Goal: Information Seeking & Learning: Compare options

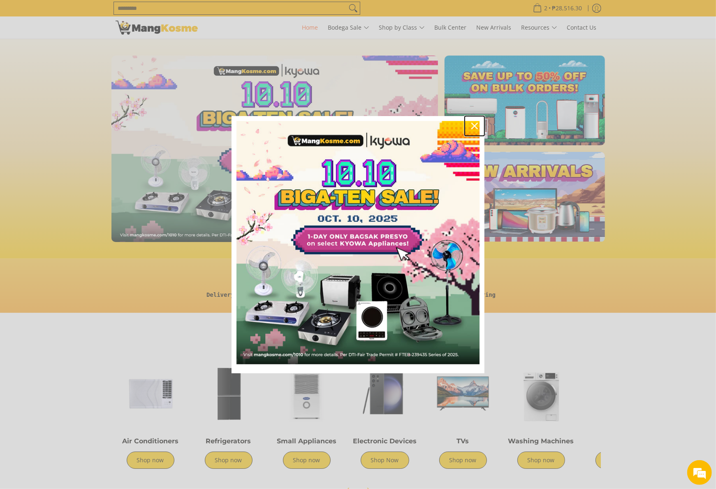
click at [470, 127] on div "Close" at bounding box center [474, 125] width 13 height 13
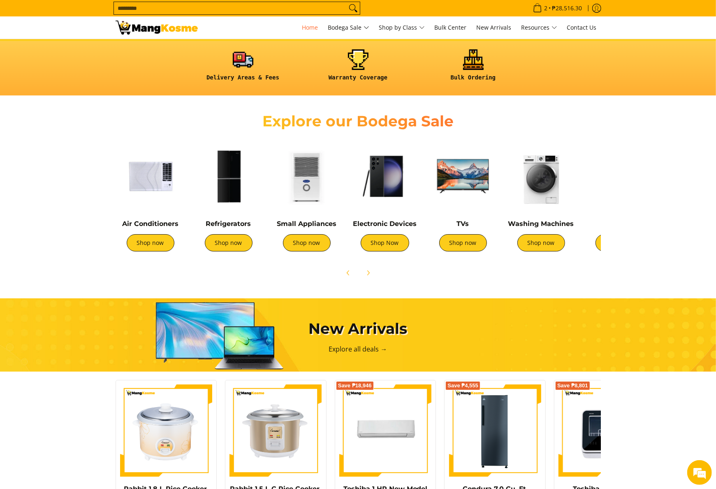
scroll to position [82, 0]
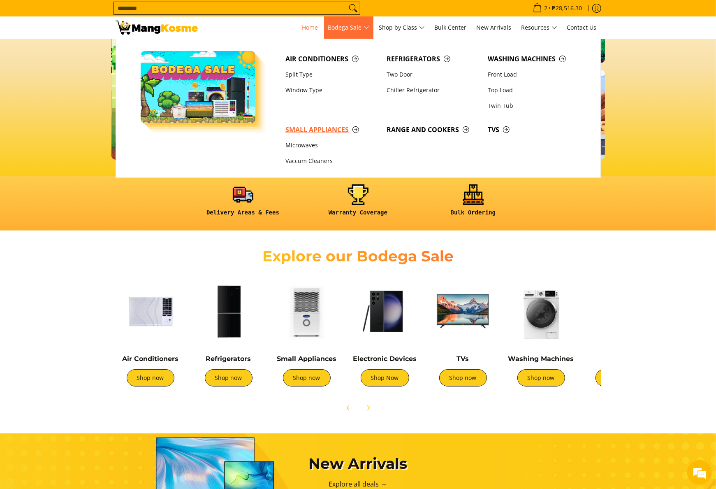
click at [333, 132] on span "Small Appliances" at bounding box center [332, 130] width 93 height 10
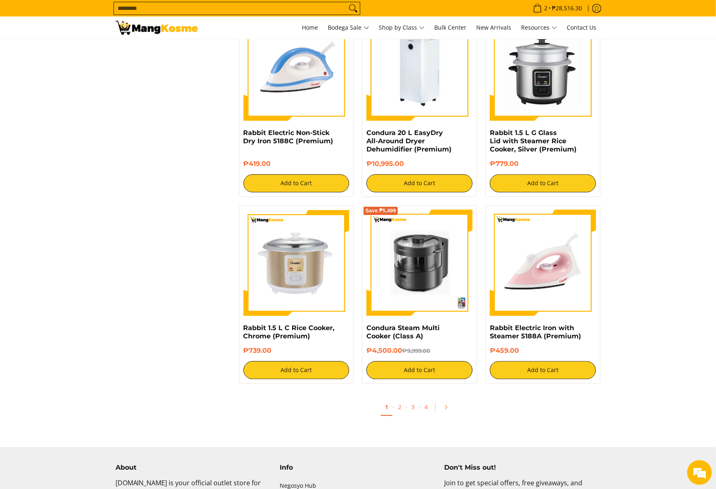
click at [420, 106] on img at bounding box center [420, 67] width 106 height 106
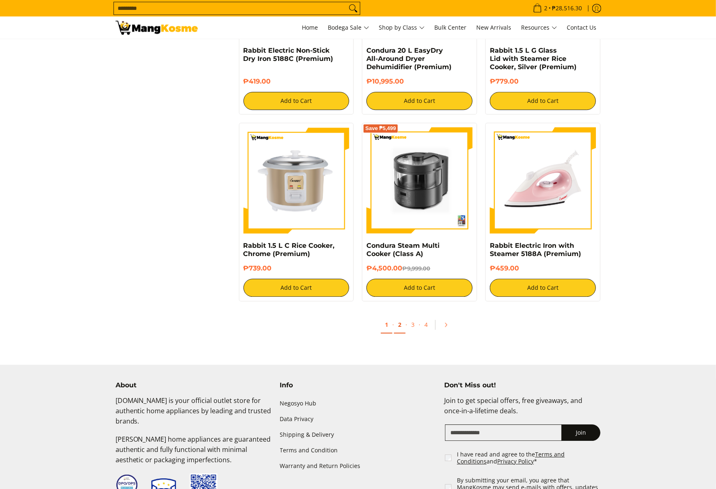
click at [404, 327] on link "2" at bounding box center [400, 324] width 12 height 17
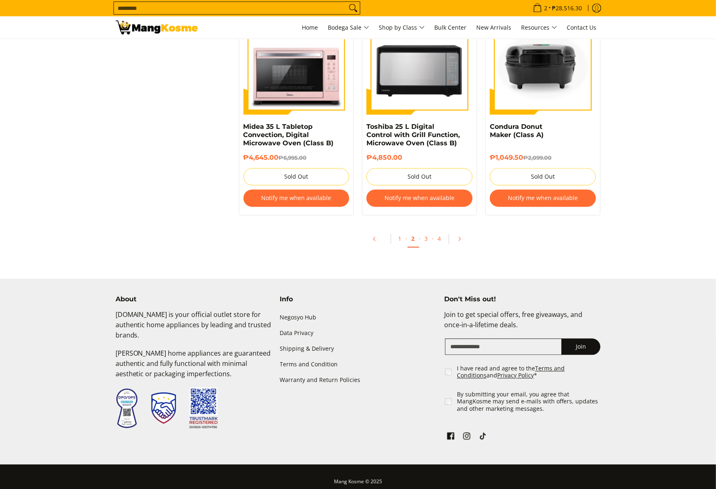
scroll to position [1047, 0]
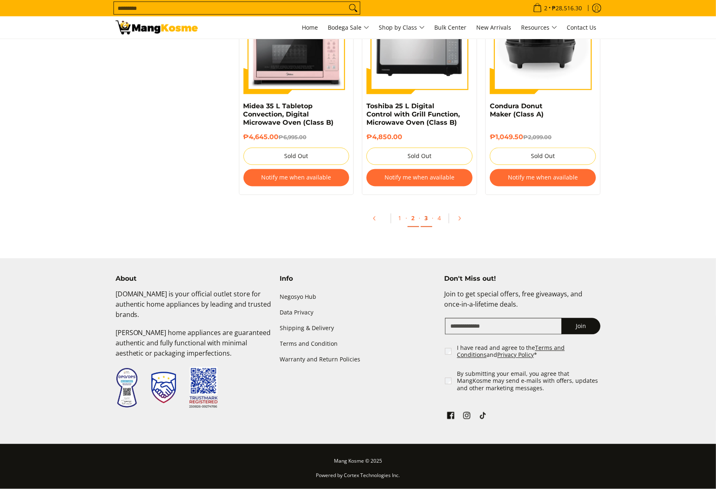
click at [425, 224] on link "3" at bounding box center [427, 218] width 12 height 17
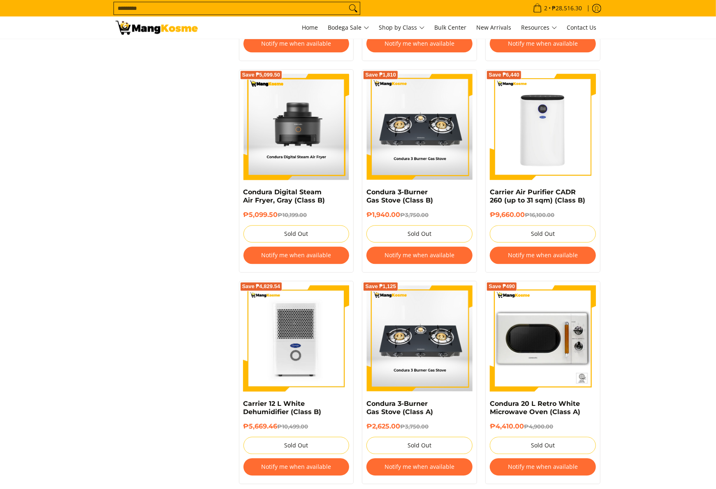
scroll to position [1563, 0]
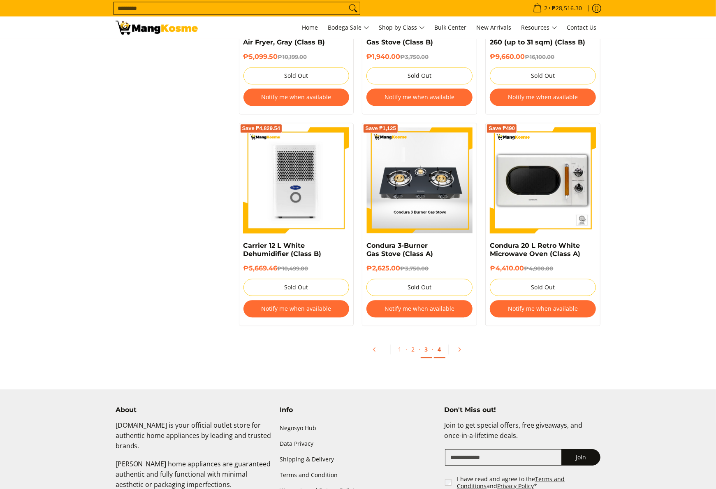
click at [441, 358] on link "4" at bounding box center [440, 349] width 12 height 17
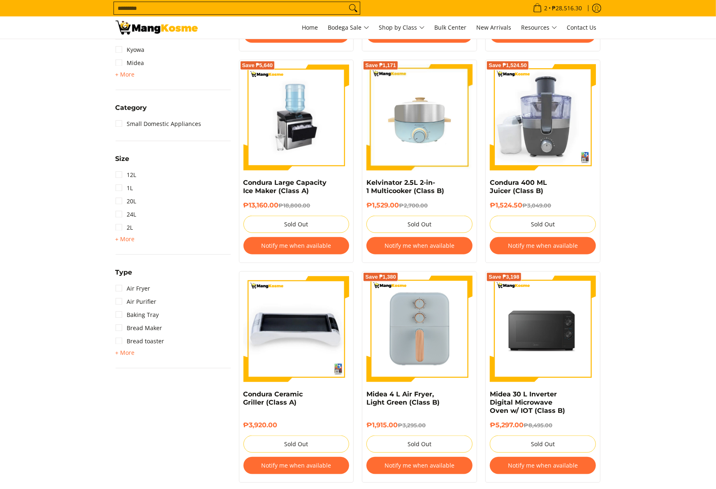
scroll to position [494, 0]
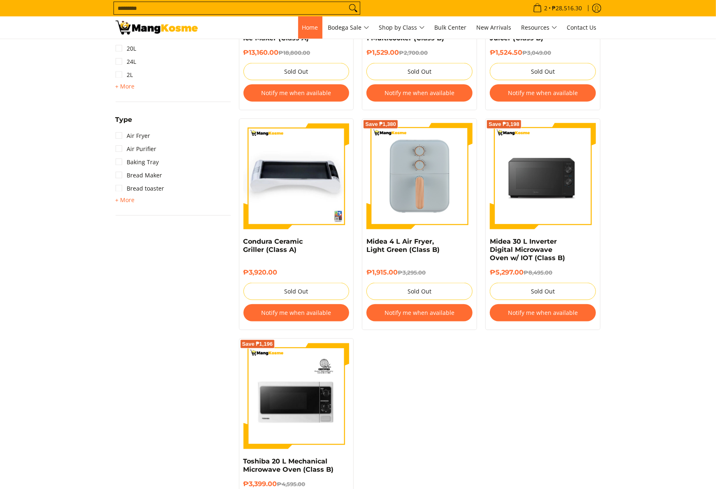
click at [313, 28] on span "Home" at bounding box center [310, 27] width 16 height 8
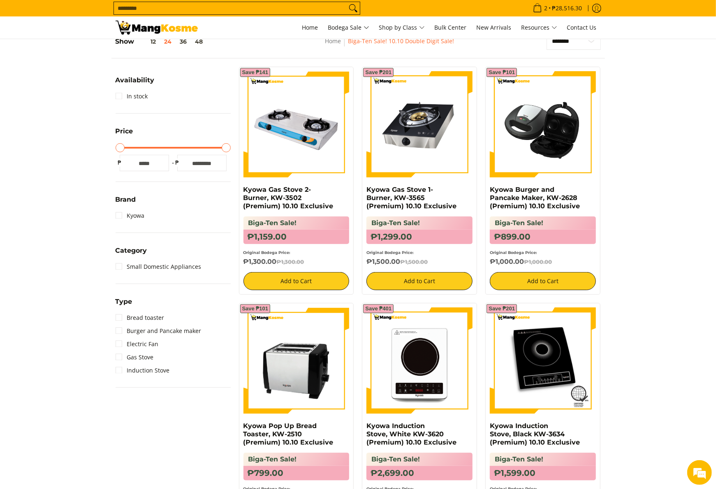
scroll to position [165, 0]
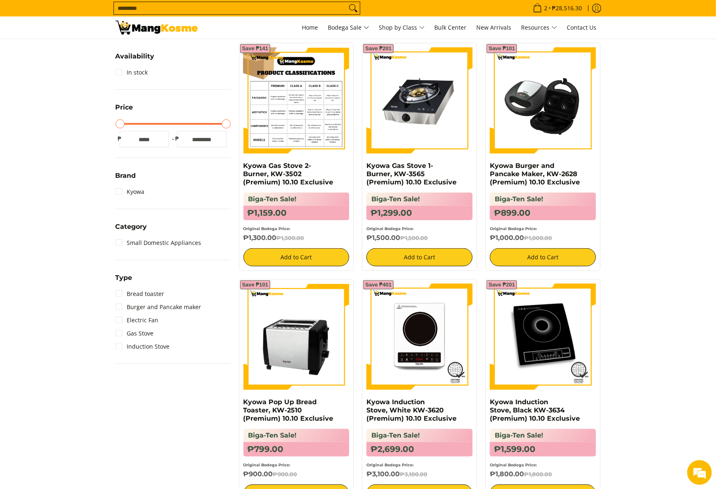
click at [305, 103] on img at bounding box center [297, 100] width 106 height 106
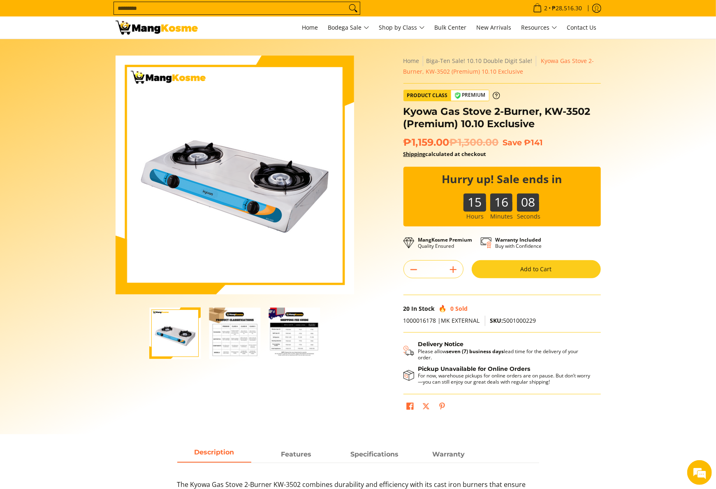
click at [293, 12] on input "Search..." at bounding box center [230, 8] width 233 height 12
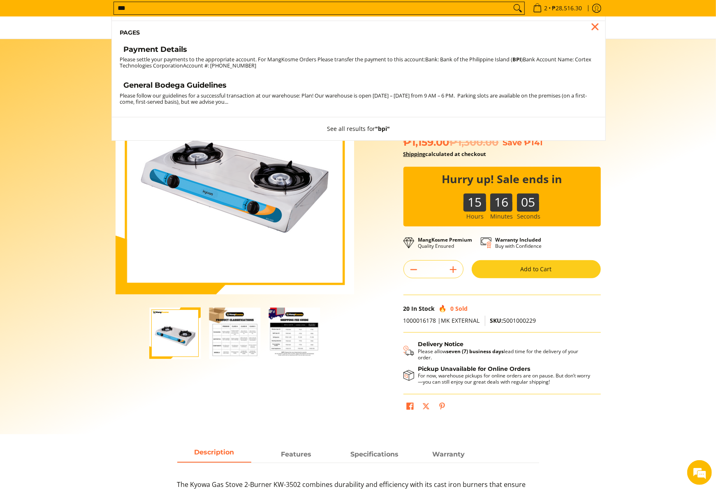
type input "***"
click at [511, 2] on button "Search" at bounding box center [517, 8] width 13 height 12
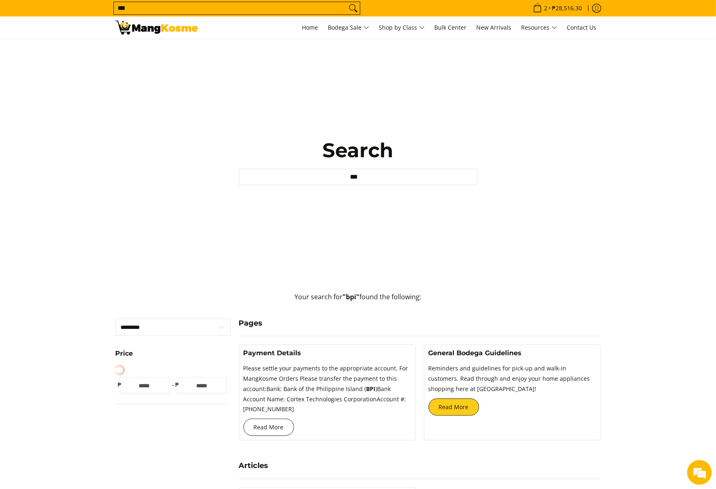
click at [282, 427] on link "Read More" at bounding box center [269, 426] width 51 height 17
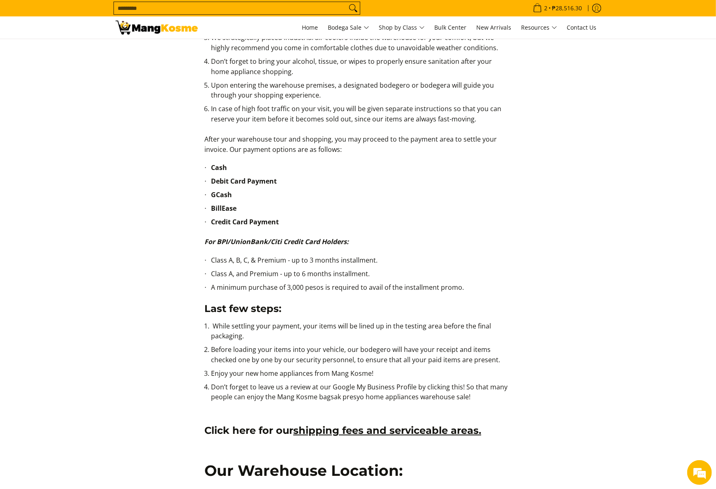
click at [340, 306] on h3 "Last few steps:" at bounding box center [357, 308] width 307 height 12
click at [465, 279] on li "Class A, and Premium - up to 6 months installment." at bounding box center [361, 276] width 301 height 14
copy li "A minimum purchase of 3,000 pesos is required to avail of the installment promo."
drag, startPoint x: 470, startPoint y: 287, endPoint x: 209, endPoint y: 290, distance: 260.4
click at [209, 290] on ul "Class A, B, C, & Premium - up to 3 months installment. Class A, and Premium - u…" at bounding box center [357, 278] width 307 height 47
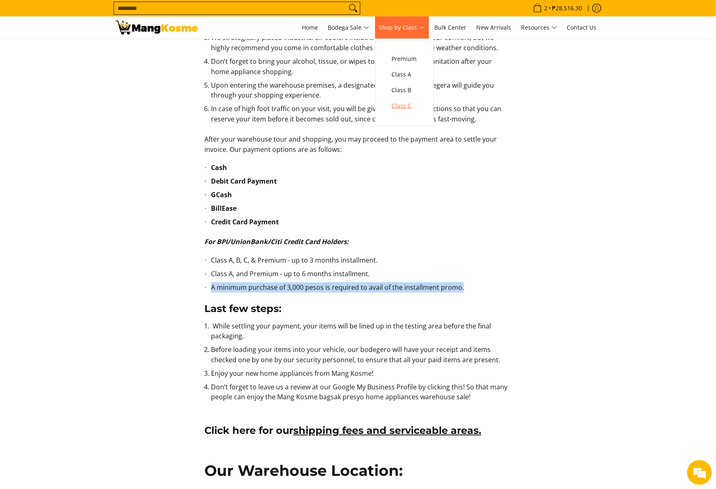
click at [405, 100] on link "Class C" at bounding box center [404, 106] width 33 height 16
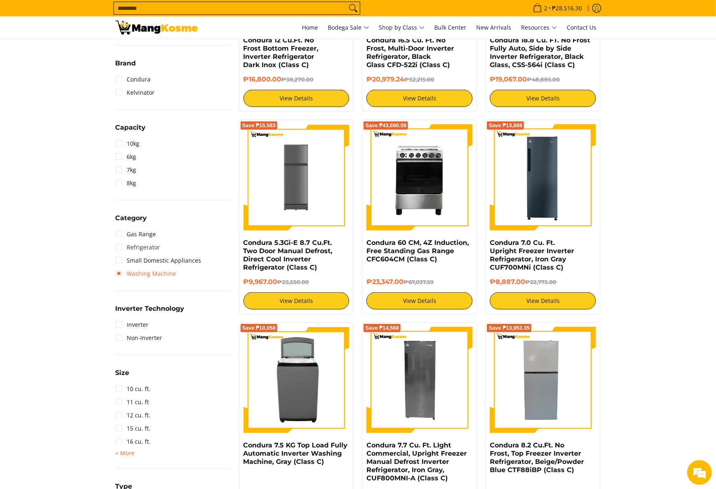
scroll to position [247, 0]
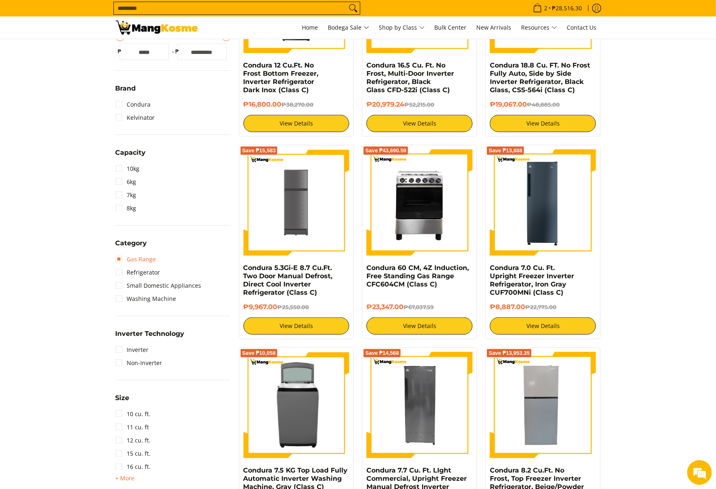
click at [142, 262] on link "Gas Range" at bounding box center [136, 259] width 41 height 13
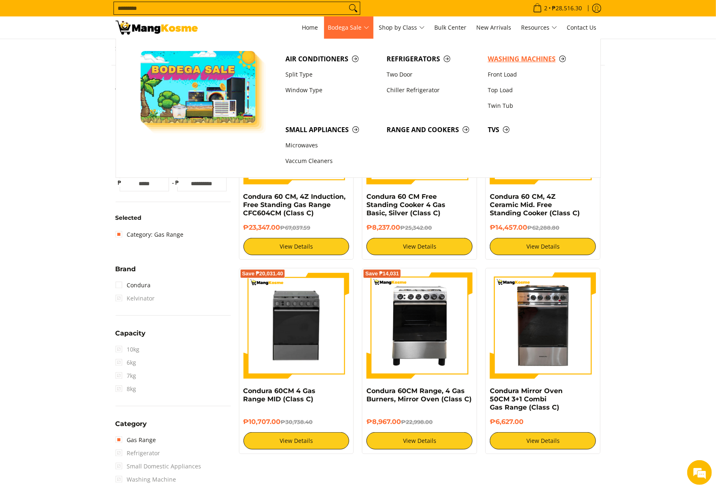
click at [496, 58] on span "Washing Machines" at bounding box center [534, 59] width 93 height 10
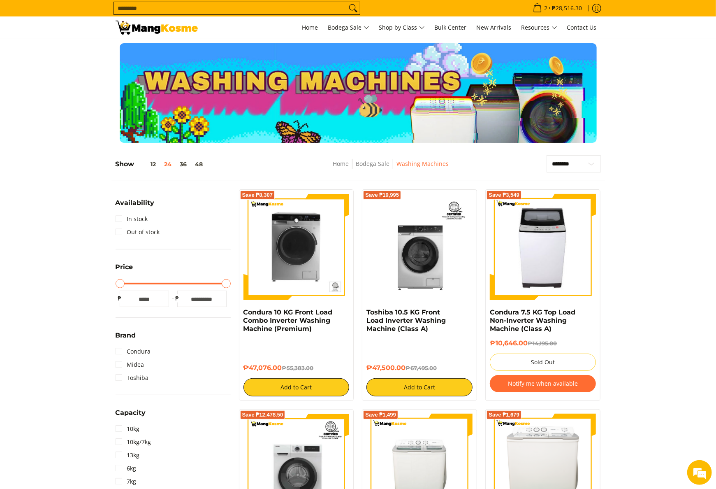
click at [284, 5] on input "Search..." at bounding box center [230, 8] width 233 height 12
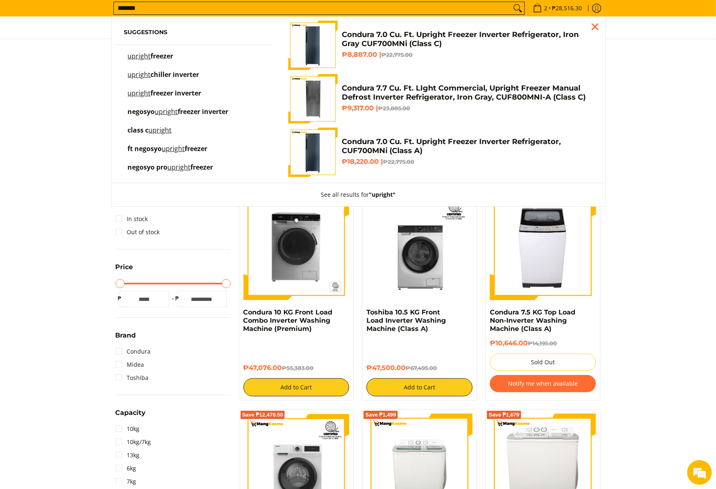
type input "*******"
click at [416, 41] on h4 "Condura 7.0 Cu. Ft. Upright Freezer Inverter Refrigerator, Iron Gray CUF700MNi …" at bounding box center [467, 39] width 251 height 19
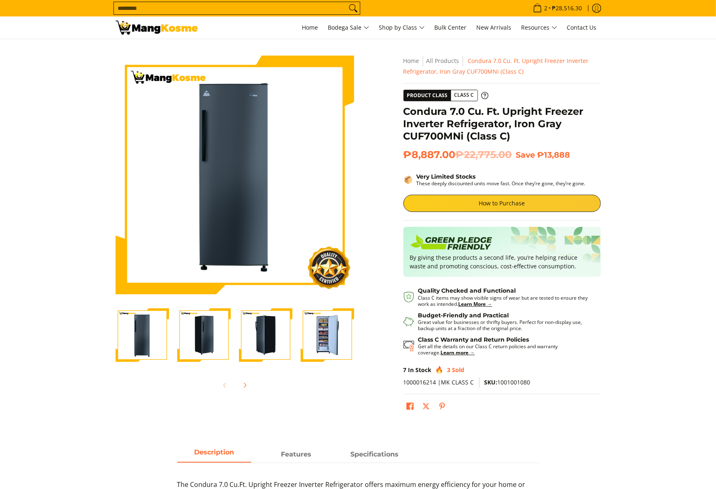
click at [303, 327] on img "Condura 7.0 Cu. Ft. Upright Freezer Inverter Refrigerator, Iron Gray CUF700MNi …" at bounding box center [327, 334] width 53 height 53
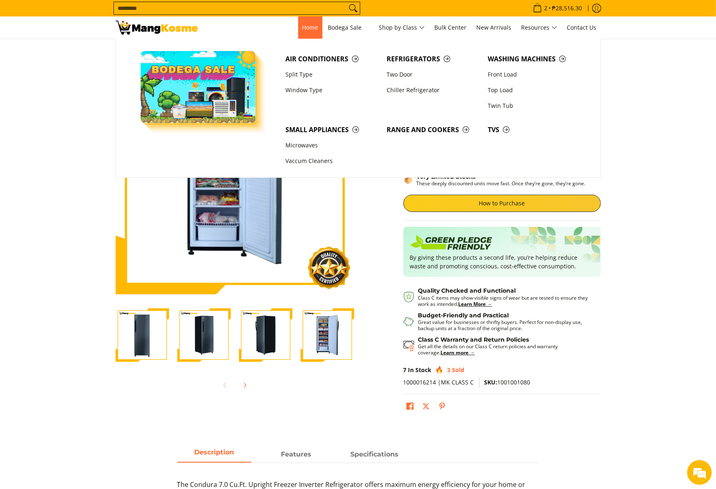
click at [303, 24] on span "Home" at bounding box center [310, 27] width 16 height 8
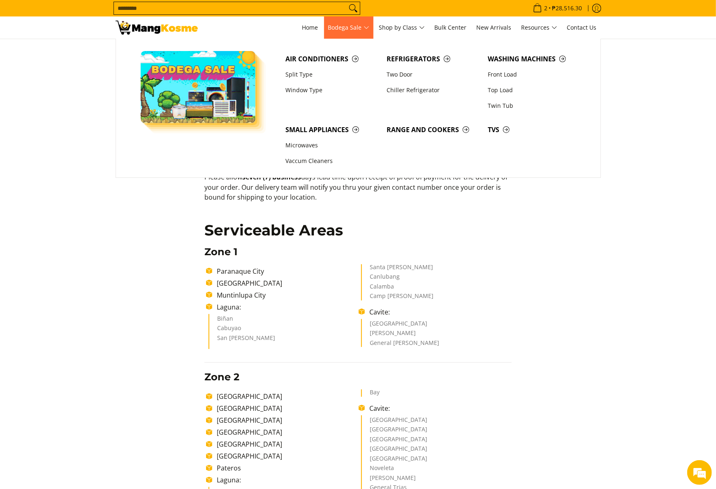
click at [324, 25] on link "Bodega Sale" at bounding box center [348, 27] width 49 height 22
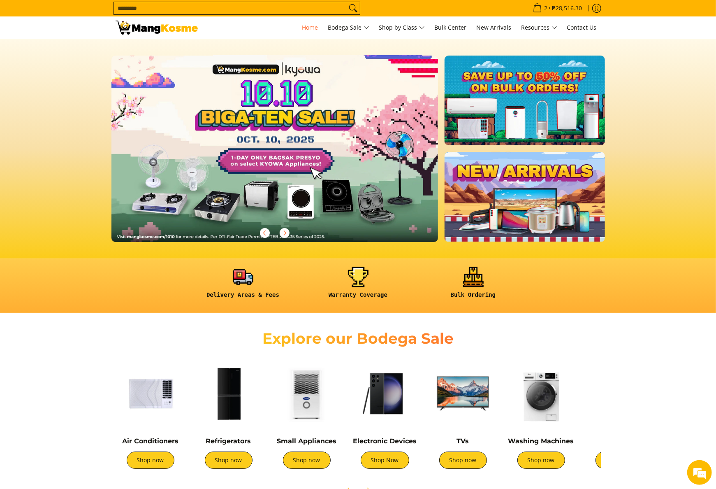
click at [362, 120] on link at bounding box center [287, 156] width 353 height 200
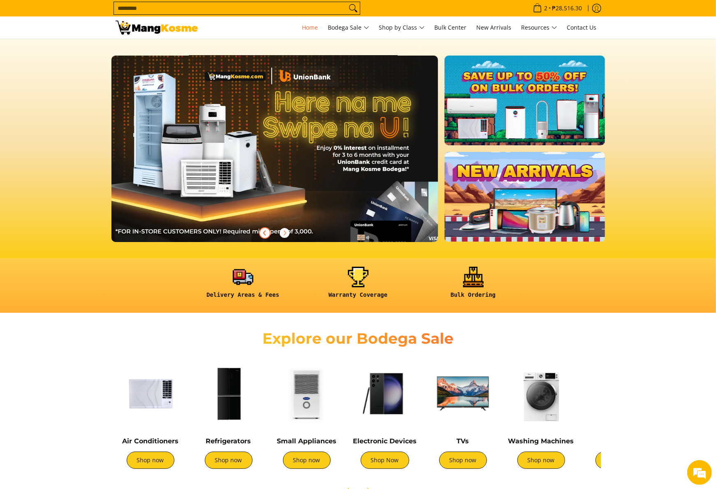
click at [267, 232] on icon "Previous" at bounding box center [265, 233] width 7 height 7
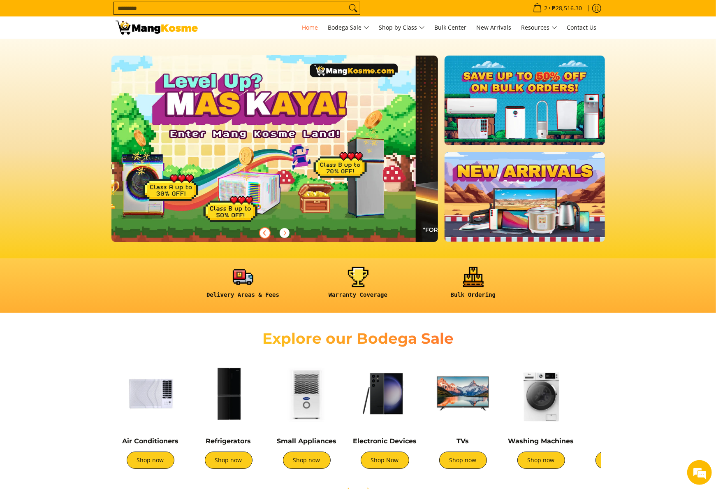
scroll to position [0, 327]
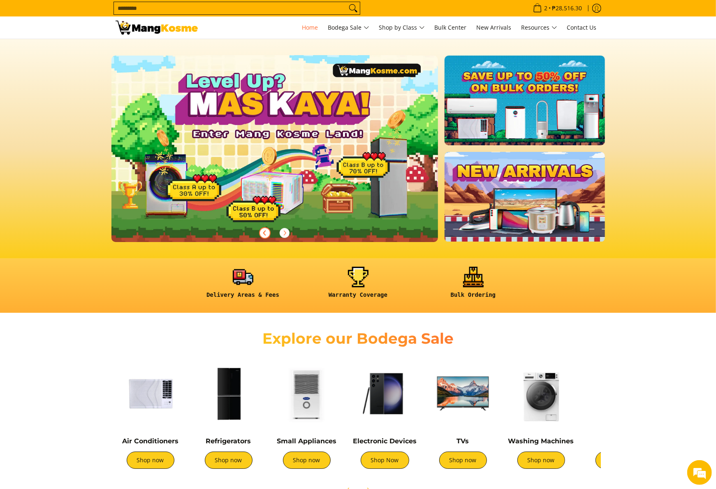
click at [266, 230] on icon "Previous" at bounding box center [265, 233] width 7 height 7
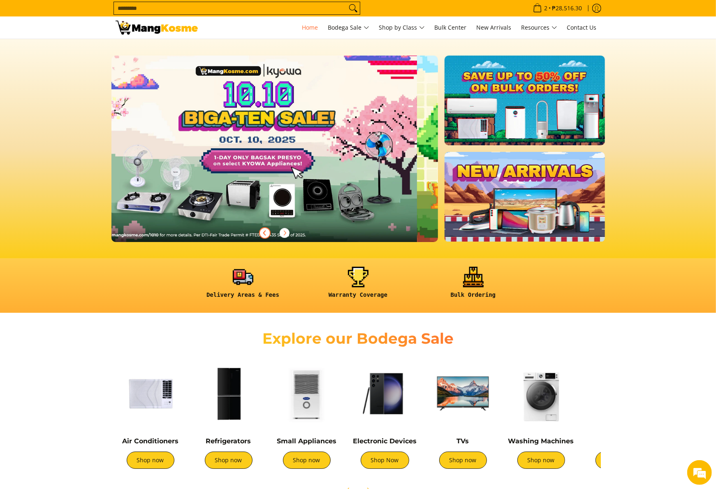
scroll to position [0, 0]
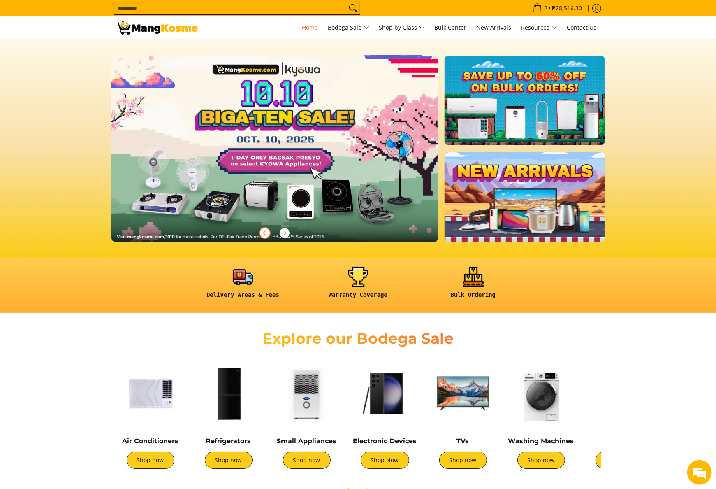
click at [280, 159] on link at bounding box center [287, 156] width 353 height 200
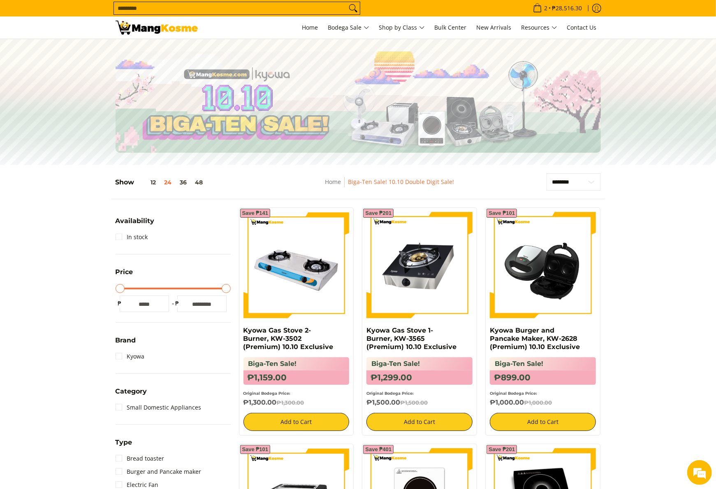
scroll to position [676, 0]
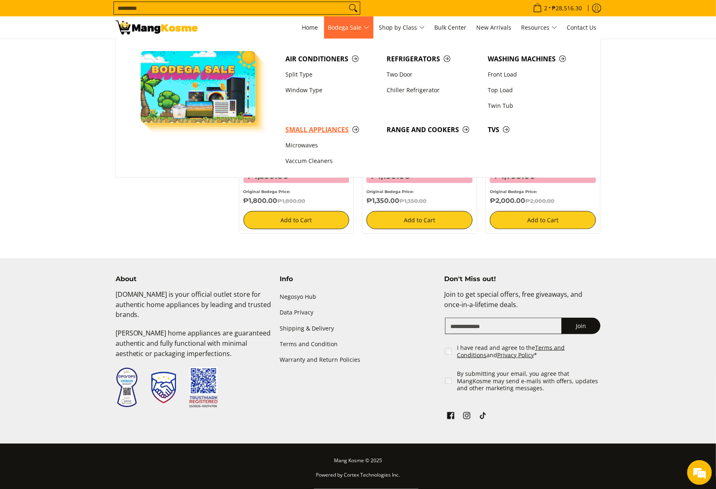
click at [332, 129] on span "Small Appliances" at bounding box center [332, 130] width 93 height 10
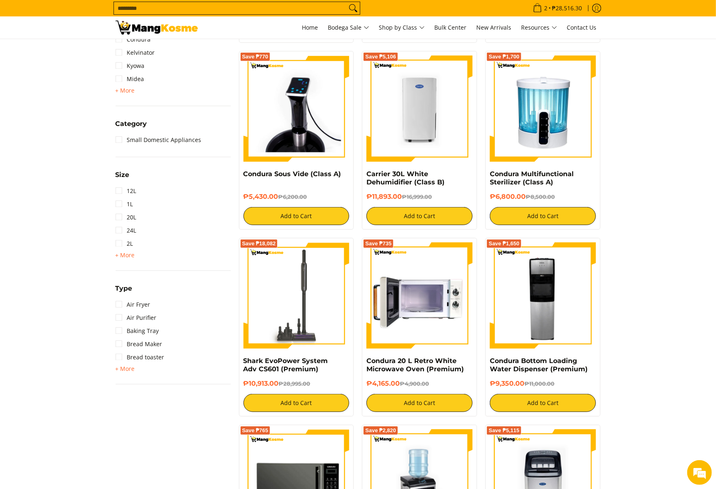
scroll to position [494, 0]
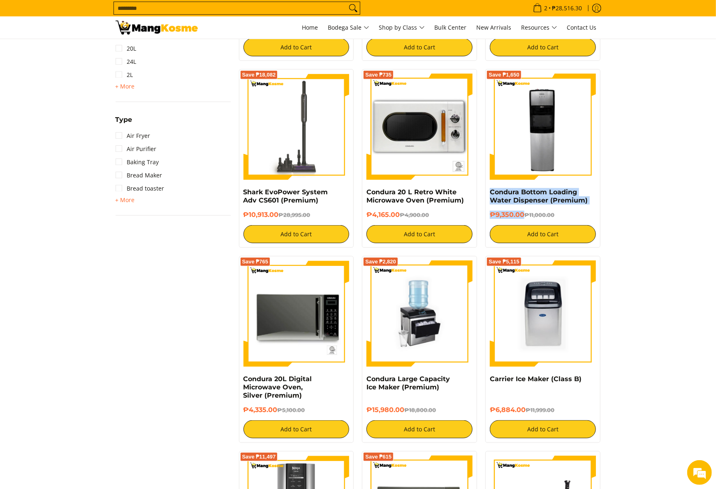
drag, startPoint x: 488, startPoint y: 191, endPoint x: 524, endPoint y: 215, distance: 43.1
click at [524, 215] on div "Save ₱1,650 Condura Bottom Loading Water Dispenser (Premium) ₱9,350.00 ₱11,000.…" at bounding box center [542, 158] width 115 height 179
copy div "Condura Bottom Loading Water Dispenser (Premium) ₱9,350.00"
click at [550, 149] on img at bounding box center [543, 127] width 106 height 106
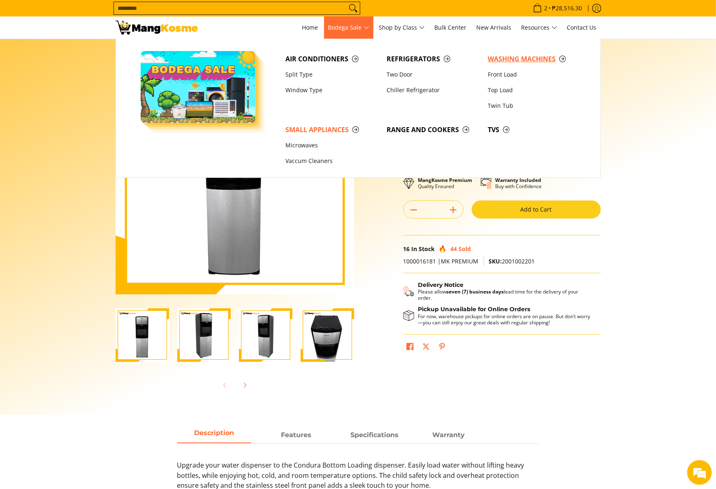
click at [518, 65] on link "Washing Machines" at bounding box center [534, 59] width 101 height 16
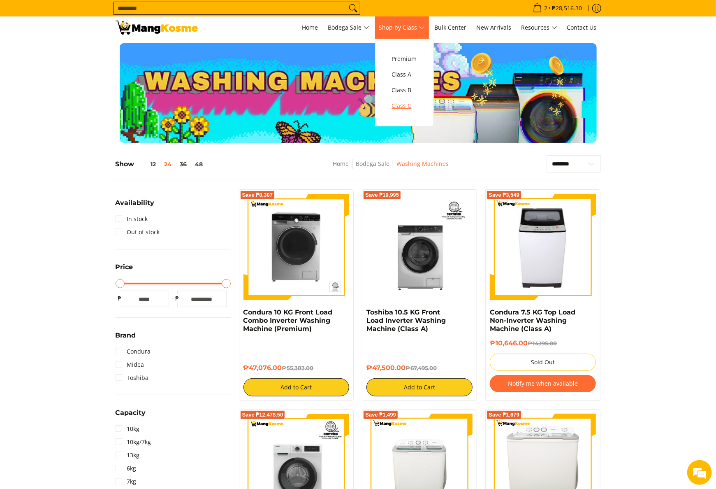
click at [403, 111] on link "Class C" at bounding box center [404, 106] width 33 height 16
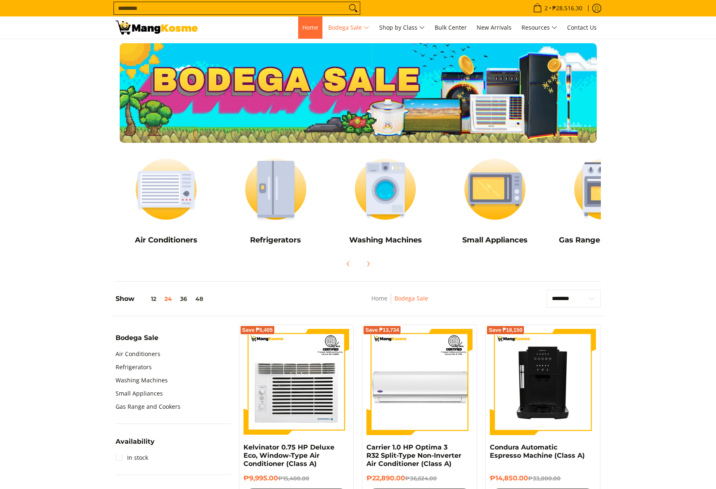
click at [303, 17] on link "Home" at bounding box center [310, 27] width 24 height 22
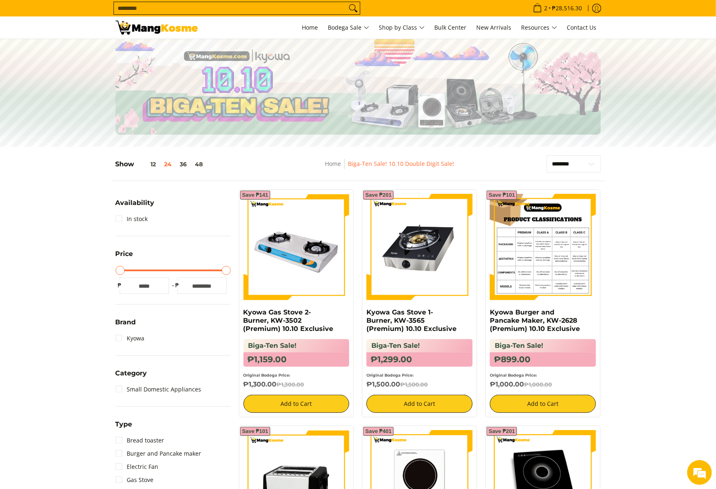
click at [520, 267] on img at bounding box center [543, 247] width 106 height 106
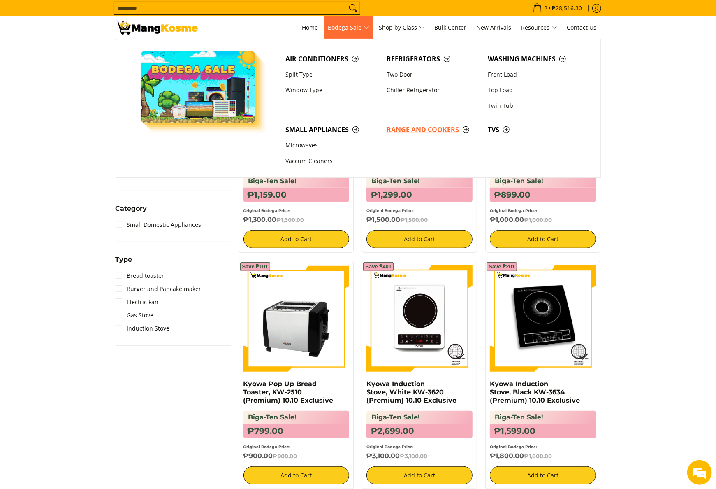
click at [425, 122] on link "Range and Cookers" at bounding box center [433, 130] width 101 height 16
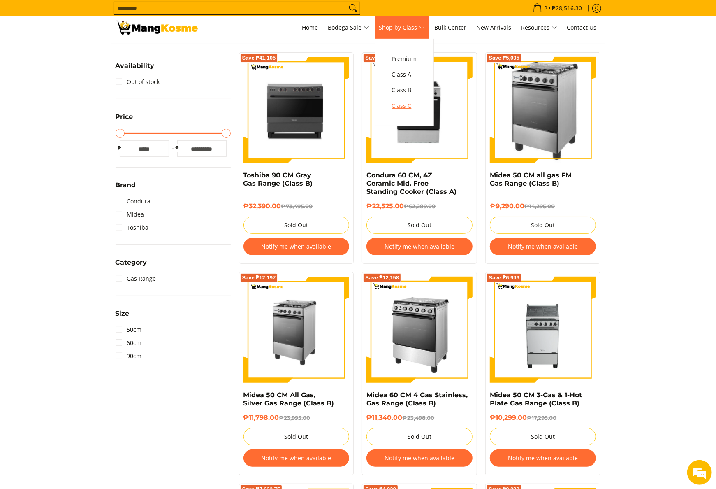
click at [410, 112] on link "Class C" at bounding box center [404, 106] width 33 height 16
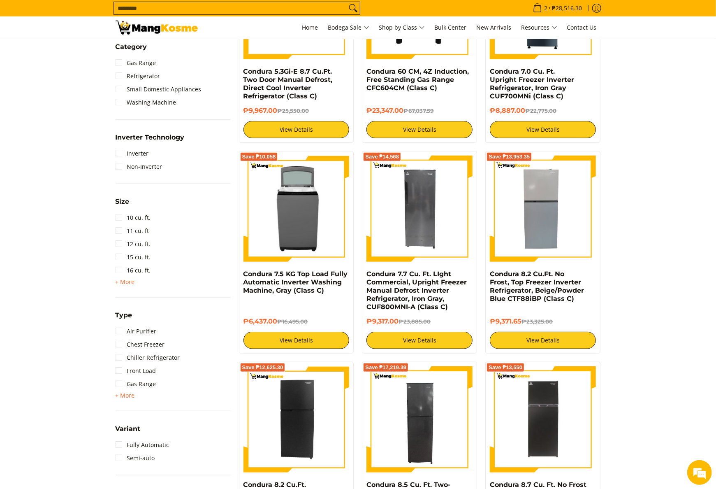
scroll to position [494, 0]
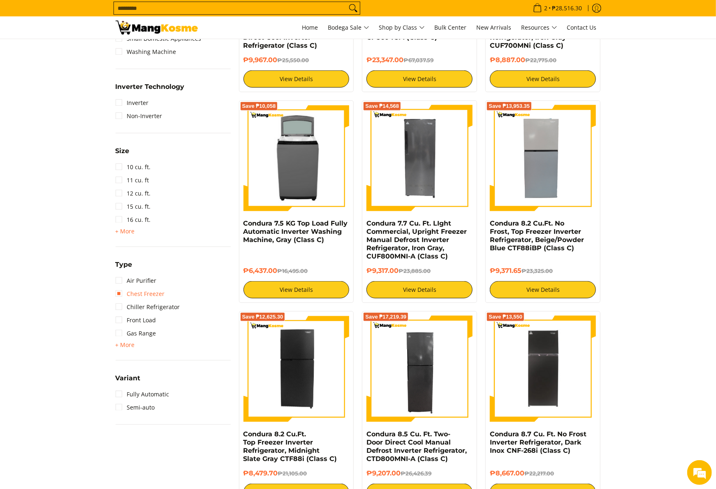
click at [148, 292] on link "Chest Freezer" at bounding box center [140, 293] width 49 height 13
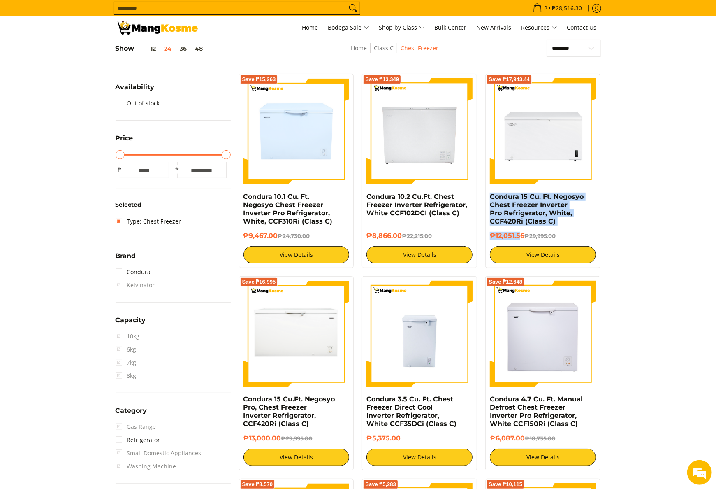
drag, startPoint x: 484, startPoint y: 198, endPoint x: 525, endPoint y: 236, distance: 56.2
click at [523, 236] on div "Save ₱17,943.44 Condura 15 Cu. Ft. Negosyo Chest Freezer Inverter Pro Refrigera…" at bounding box center [542, 171] width 123 height 194
copy div "Condura 15 Cu. Ft. Negosyo Chest Freezer Inverter Pro Refrigerator, White, CCF4…"
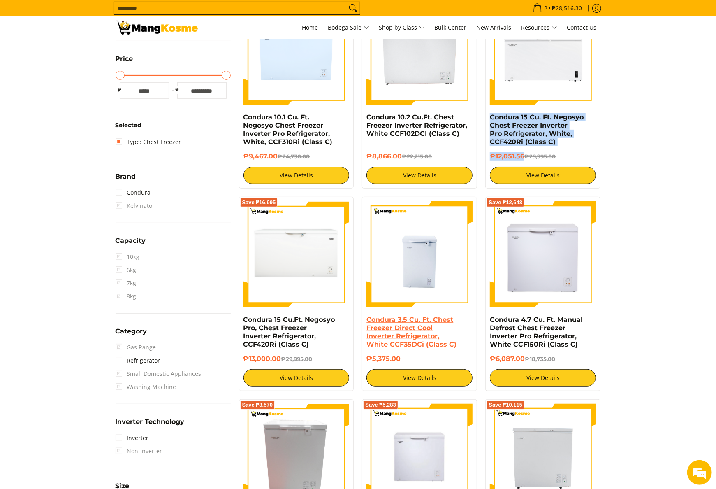
scroll to position [198, 0]
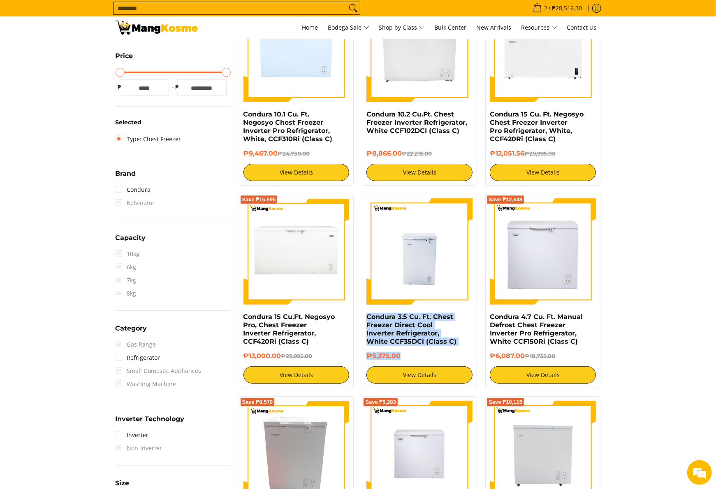
drag, startPoint x: 369, startPoint y: 325, endPoint x: 403, endPoint y: 360, distance: 48.9
click at [403, 360] on div "Condura 3.5 Cu. Ft. Chest Freezer Direct Cool Inverter Refrigerator, White CCF3…" at bounding box center [419, 291] width 115 height 194
copy div "Condura 3.5 Cu. Ft. Chest Freezer Direct Cool Inverter Refrigerator, White CCF3…"
click at [396, 304] on img at bounding box center [420, 251] width 106 height 106
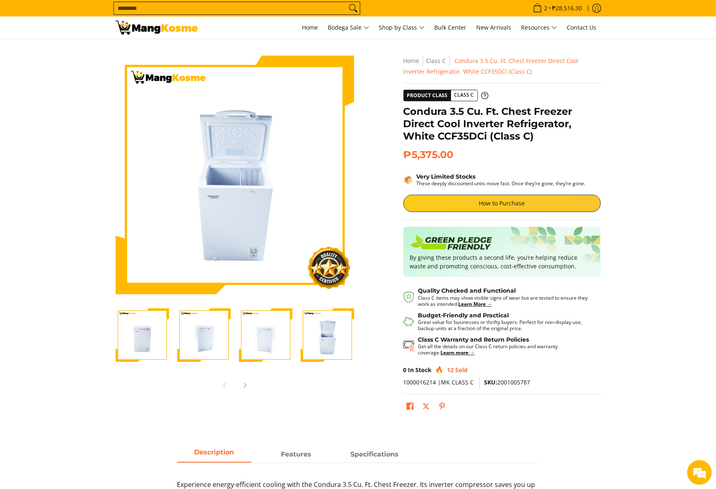
click at [78, 377] on section "Skip to Main Content Enable zoom Disable zoom Enable zoom Disable zoom Enable z…" at bounding box center [358, 236] width 716 height 395
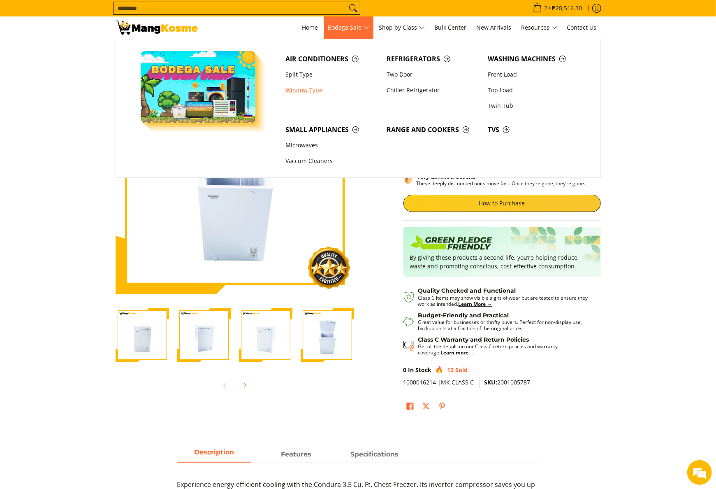
click at [300, 85] on link "Window Type" at bounding box center [331, 90] width 101 height 16
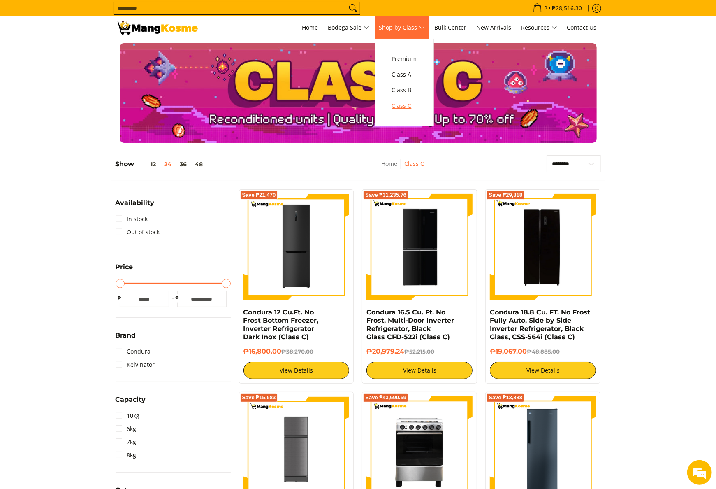
click at [403, 109] on span "Class C" at bounding box center [404, 106] width 25 height 10
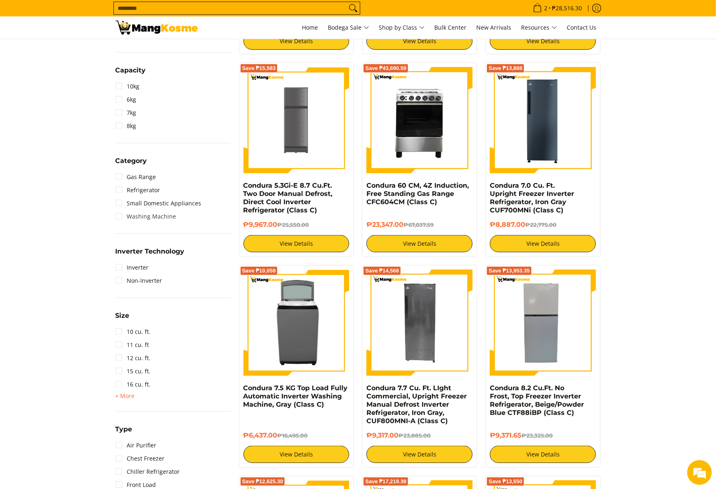
scroll to position [329, 0]
drag, startPoint x: 136, startPoint y: 396, endPoint x: 128, endPoint y: 395, distance: 8.2
click at [135, 396] on div "18 cu. ft. 19 cu. ft. 21 cu. ft. 3 cu. ft. 4 cu. ft. 5 cu. ft. 6 cu. ft. 60cm 7…" at bounding box center [173, 396] width 115 height 10
click at [127, 395] on span "+ More" at bounding box center [125, 395] width 19 height 7
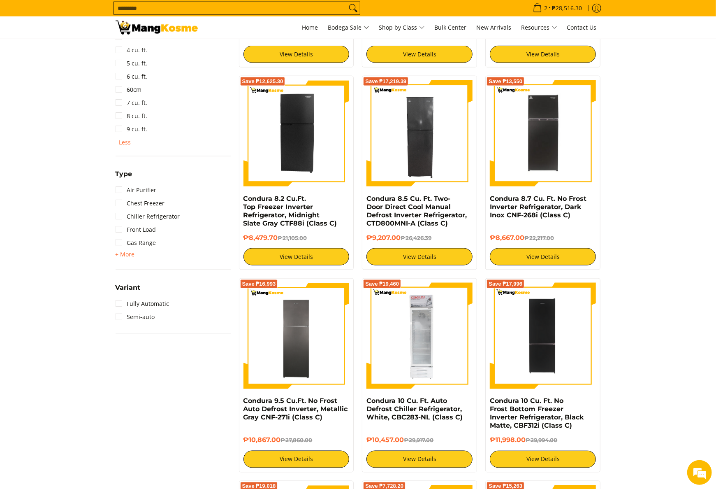
scroll to position [741, 0]
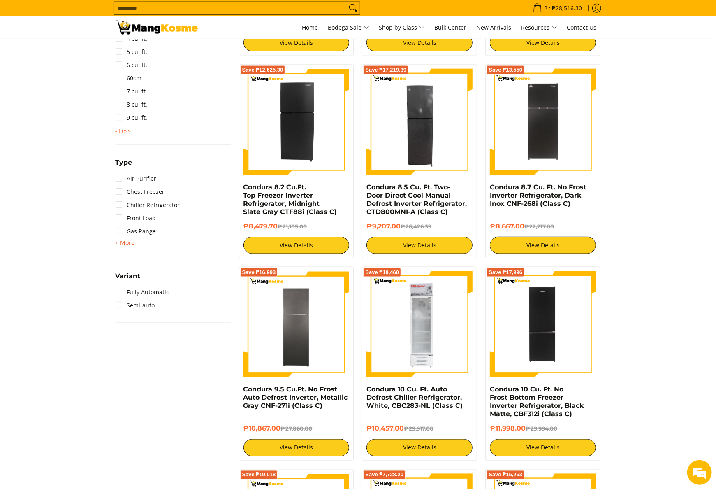
click at [132, 239] on span "+ More" at bounding box center [125, 242] width 19 height 7
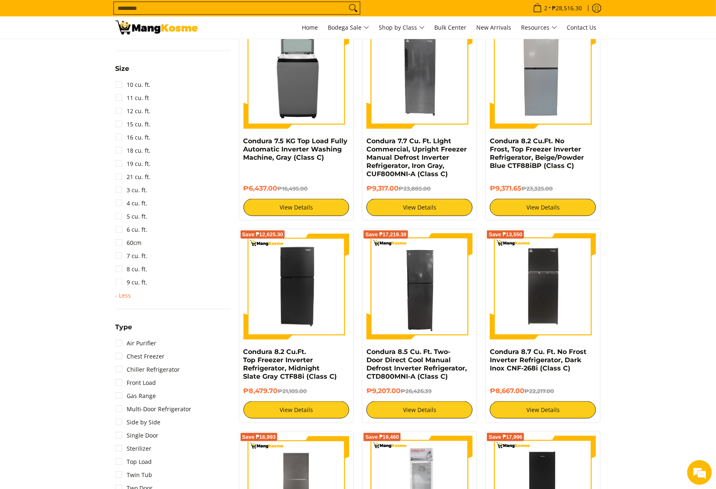
scroll to position [411, 0]
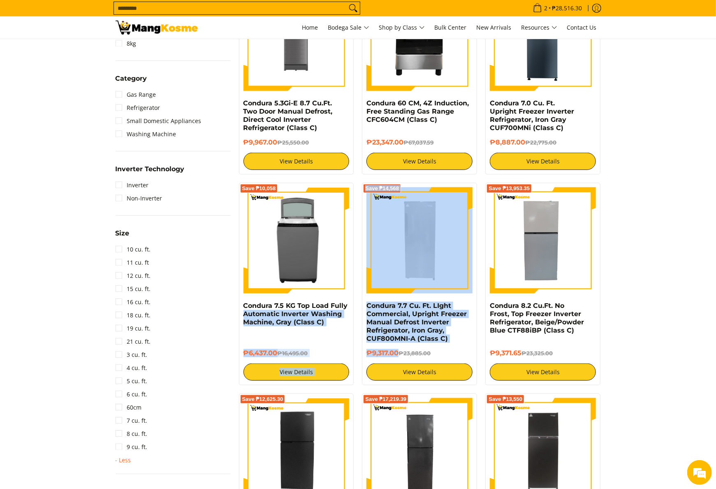
drag, startPoint x: 356, startPoint y: 308, endPoint x: 399, endPoint y: 354, distance: 62.6
copy div "Automatic Inverter Washing Machine, Gray (Class C) ₱6,437.00 ₱16,495.00 View De…"
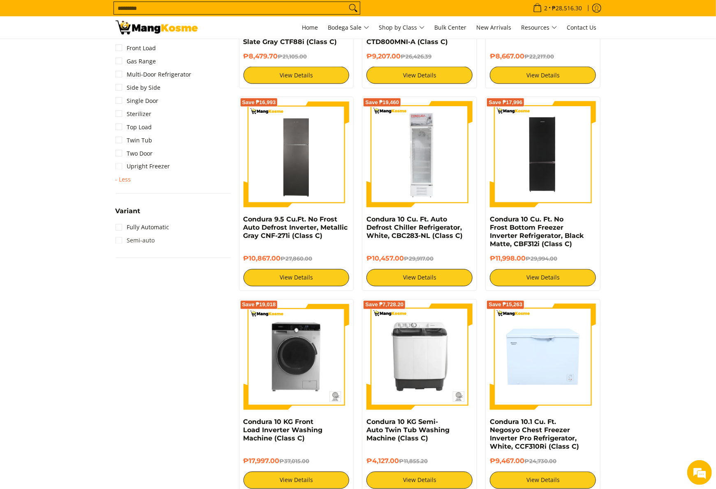
scroll to position [905, 0]
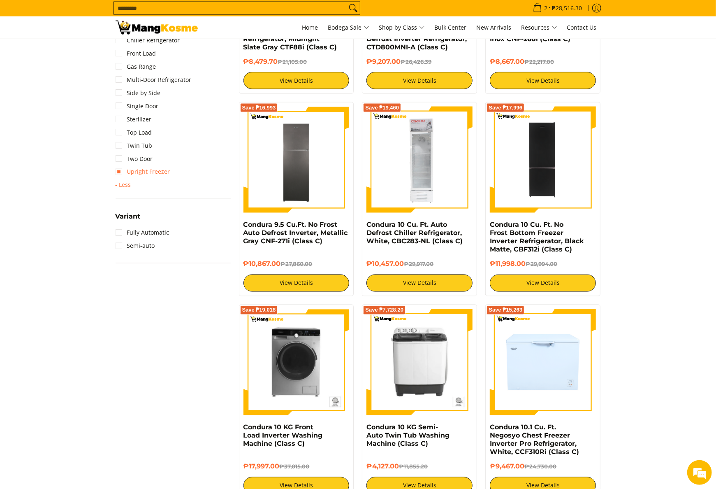
click at [141, 170] on link "Upright Freezer" at bounding box center [143, 171] width 55 height 13
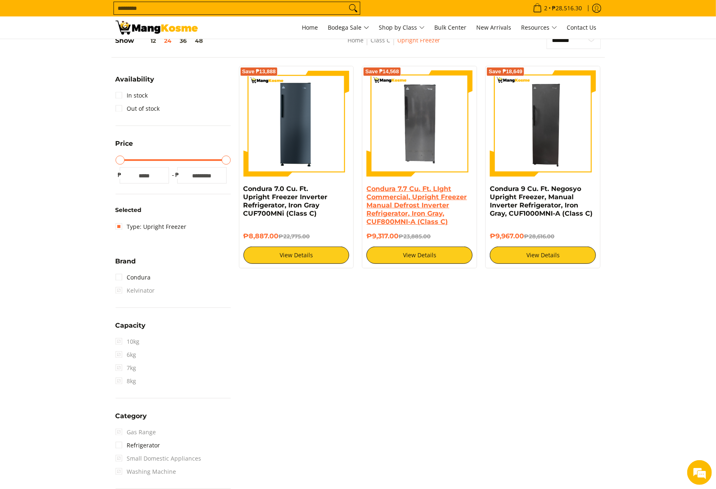
scroll to position [116, 0]
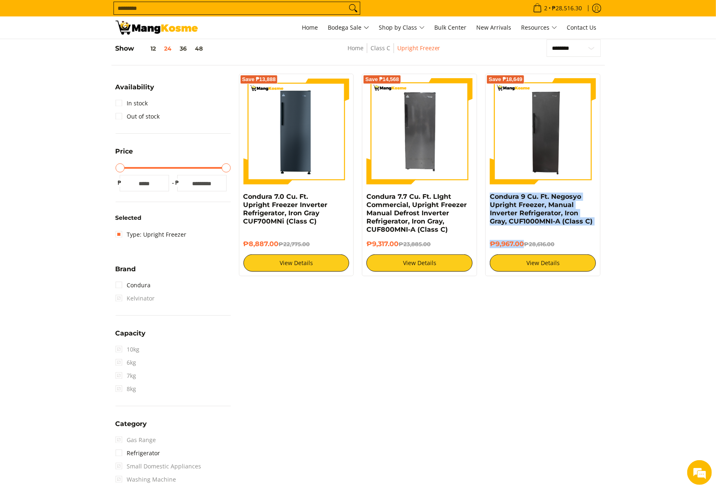
drag, startPoint x: 489, startPoint y: 200, endPoint x: 525, endPoint y: 250, distance: 62.5
click at [525, 250] on div "Save ₱18,649 Condura 9 Cu. Ft. Negosyo Upright Freezer, Manual Inverter Refrige…" at bounding box center [542, 175] width 115 height 202
copy div "Condura 9 Cu. Ft. Negosyo Upright Freezer, Manual Inverter Refrigerator, Iron G…"
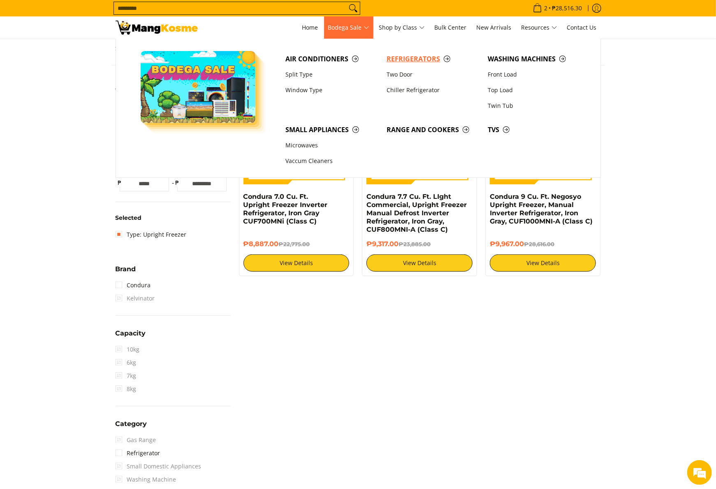
drag, startPoint x: 395, startPoint y: 49, endPoint x: 395, endPoint y: 53, distance: 4.1
click at [395, 50] on span "Air Conditioners Split Type Window Type Refrigerators Two Door Washing Machines" at bounding box center [434, 108] width 307 height 139
click at [395, 56] on span "Refrigerators" at bounding box center [433, 59] width 93 height 10
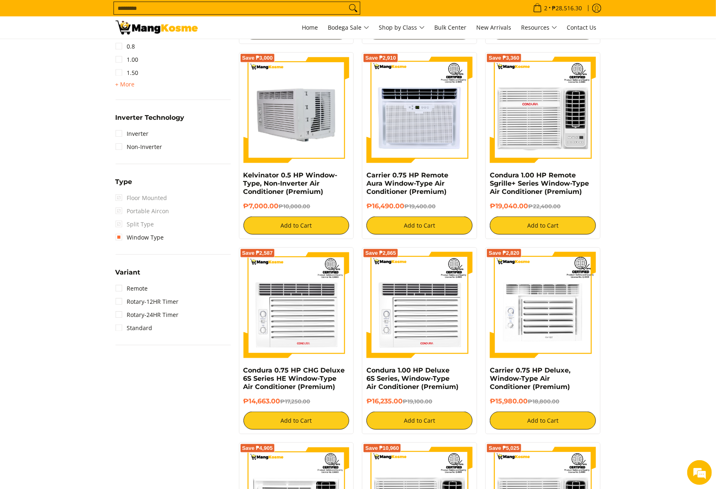
scroll to position [576, 0]
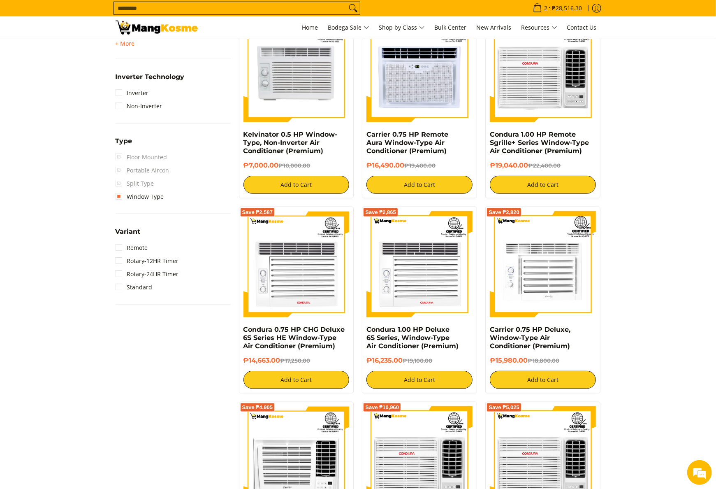
click at [297, 160] on div "Kelvinator 0.5 HP Window-Type, Non-Inverter Air Conditioner (Premium)" at bounding box center [297, 145] width 106 height 31
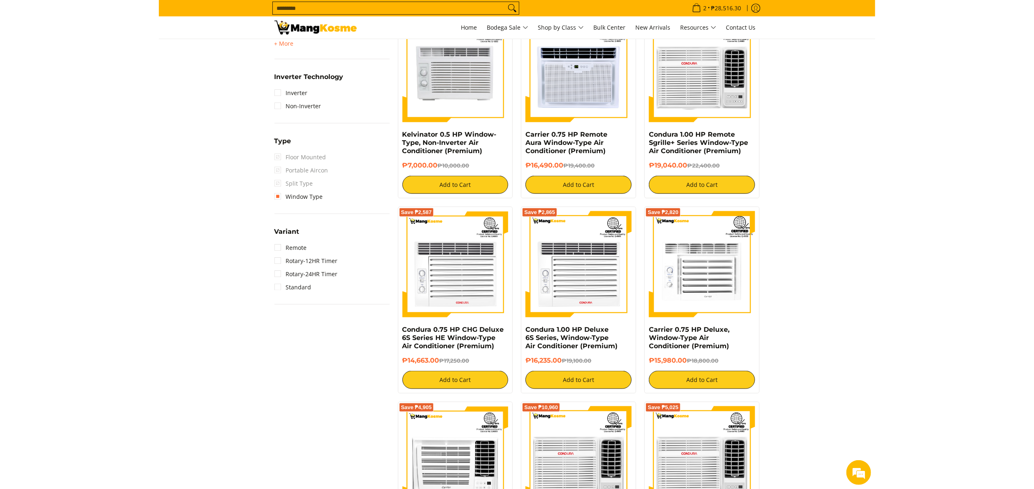
scroll to position [0, 0]
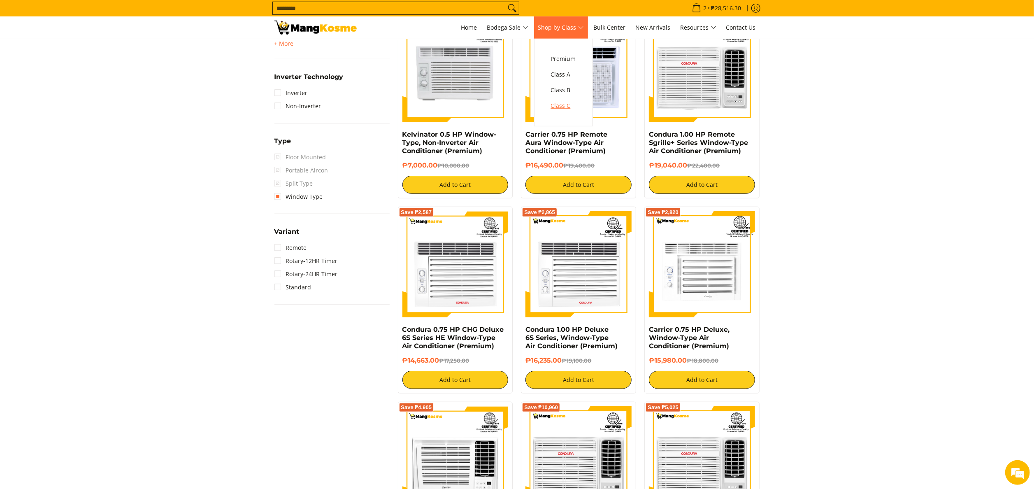
drag, startPoint x: 568, startPoint y: 103, endPoint x: 542, endPoint y: 117, distance: 29.5
click at [568, 104] on span "Class C" at bounding box center [563, 106] width 25 height 10
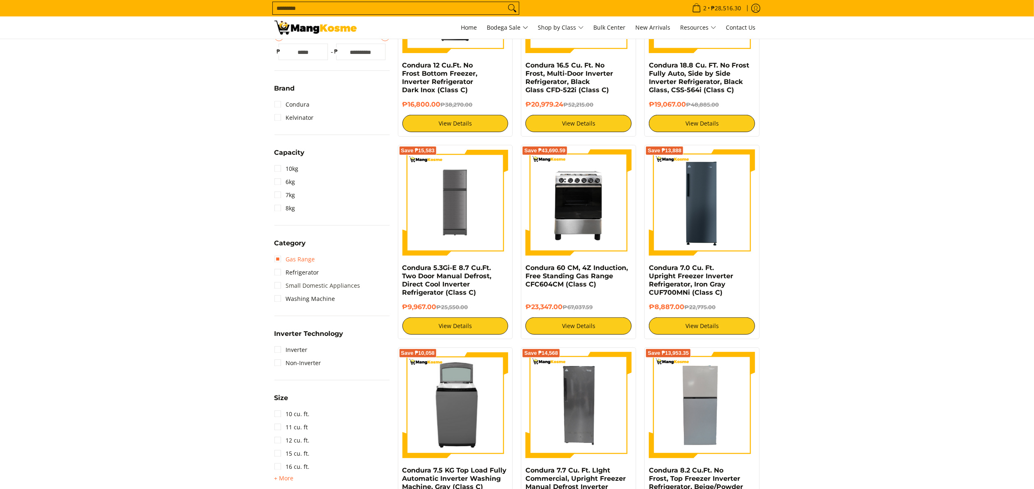
scroll to position [247, 0]
click at [307, 298] on link "Washing Machine" at bounding box center [304, 298] width 61 height 13
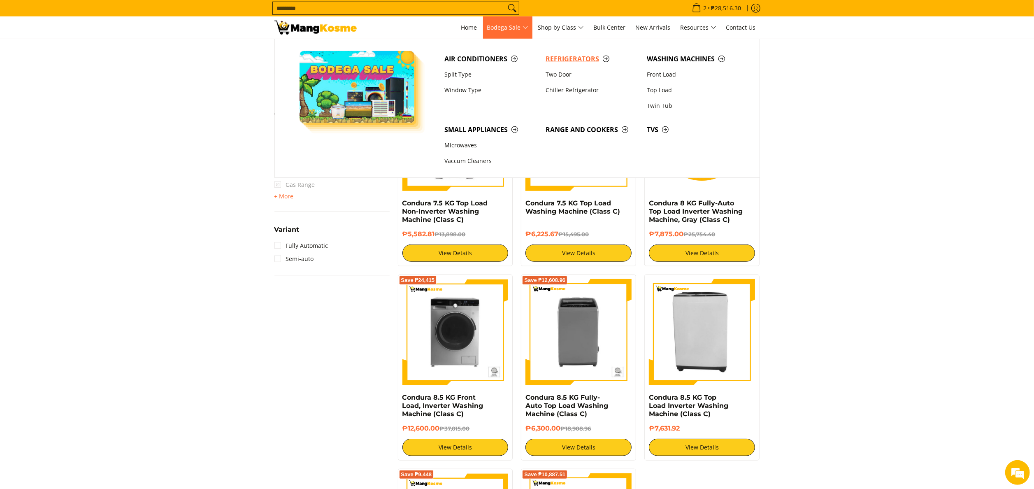
click at [567, 55] on span "Refrigerators" at bounding box center [592, 59] width 93 height 10
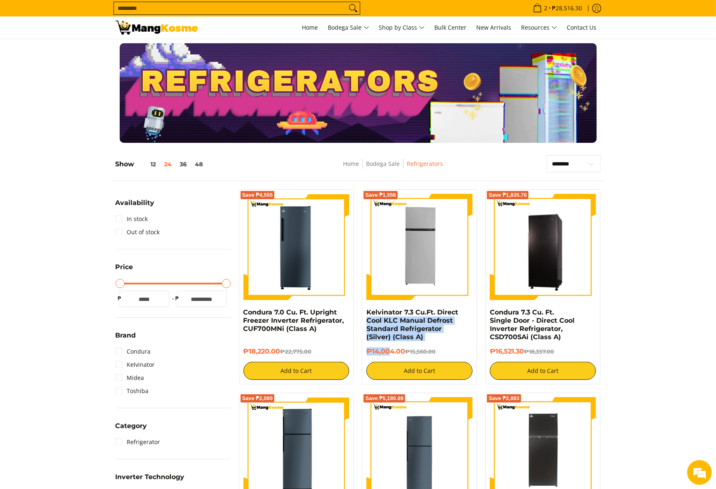
drag, startPoint x: 361, startPoint y: 317, endPoint x: 395, endPoint y: 353, distance: 49.2
click at [395, 353] on div "Save ₱1,556 Kelvinator 7.3 Cu.Ft. Direct Cool KLC Manual Defrost Standard Refri…" at bounding box center [419, 286] width 123 height 195
drag, startPoint x: 433, startPoint y: 351, endPoint x: 668, endPoint y: 323, distance: 236.6
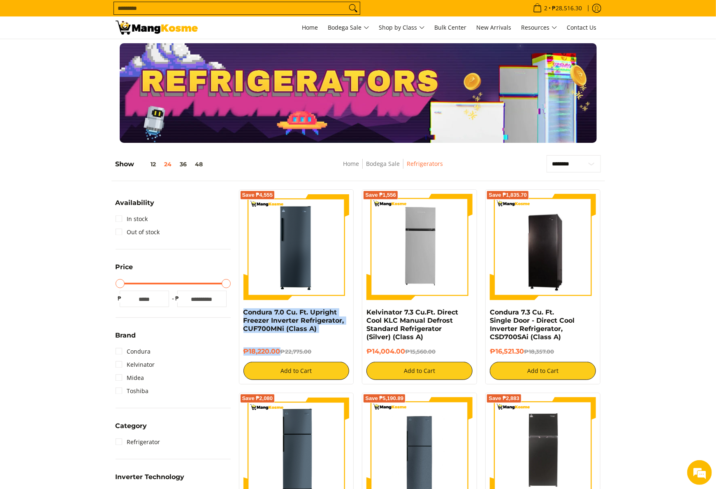
drag, startPoint x: 242, startPoint y: 321, endPoint x: 280, endPoint y: 349, distance: 46.5
click at [280, 349] on div "Save ₱4,555 Condura 7.0 Cu. Ft. Upright Freezer Inverter Refrigerator, CUF700MN…" at bounding box center [296, 286] width 115 height 195
copy div "Condura 7.0 Cu. Ft. Upright Freezer Inverter Refrigerator, CUF700MNi (Class A) …"
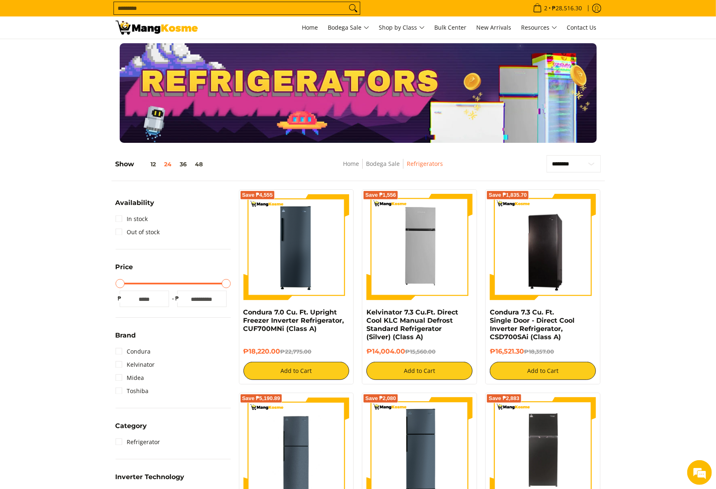
drag, startPoint x: 361, startPoint y: 311, endPoint x: 407, endPoint y: 354, distance: 62.6
click at [407, 354] on div "Save ₱1,556 Kelvinator 7.3 Cu.Ft. Direct Cool KLC Manual Defrost Standard Refri…" at bounding box center [419, 286] width 123 height 195
copy div "Kelvinator 7.3 Cu.Ft. Direct Cool KLC Manual Defrost Standard Refrigerator (Sil…"
drag, startPoint x: 485, startPoint y: 312, endPoint x: 525, endPoint y: 351, distance: 55.6
click at [525, 351] on div "Save ₱1,835.70 Condura 7.3 Cu. Ft. Single Door - Direct Cool Inverter Refrigera…" at bounding box center [542, 286] width 115 height 195
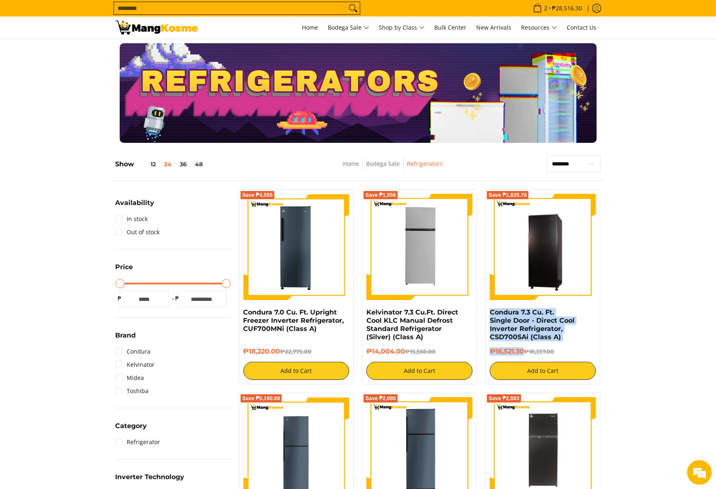
copy div "Condura 7.3 Cu. Ft. Single Door - Direct Cool Inverter Refrigerator, CSD700SAi …"
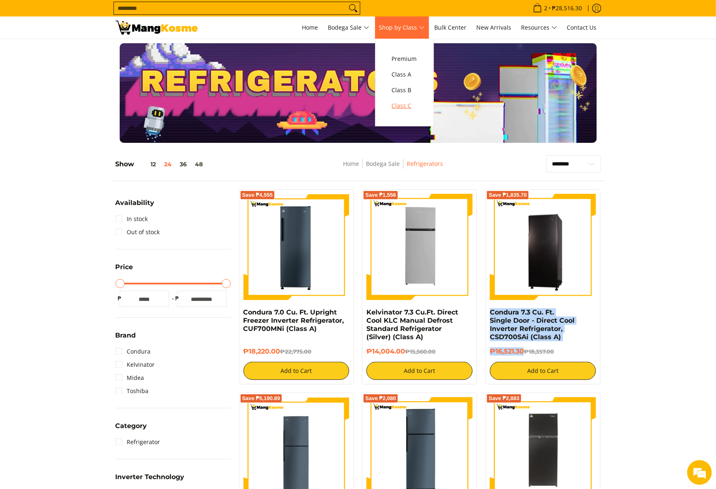
click at [417, 106] on span "Class C" at bounding box center [404, 106] width 25 height 10
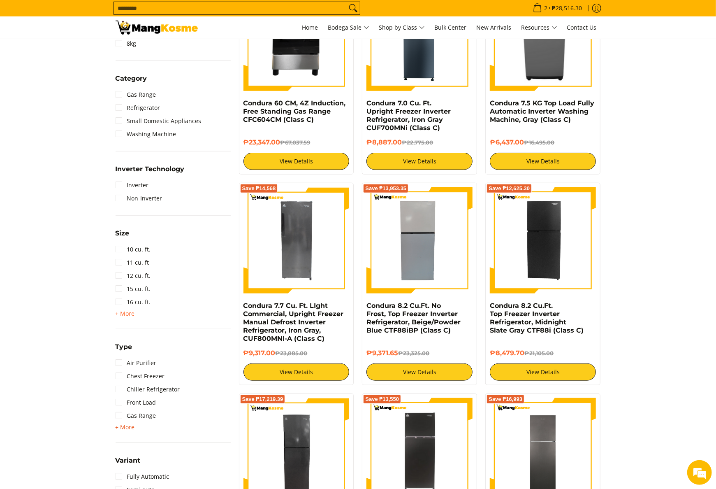
click at [134, 425] on span "+ More" at bounding box center [125, 427] width 19 height 7
click at [157, 372] on link "Chest Freezer" at bounding box center [140, 375] width 49 height 13
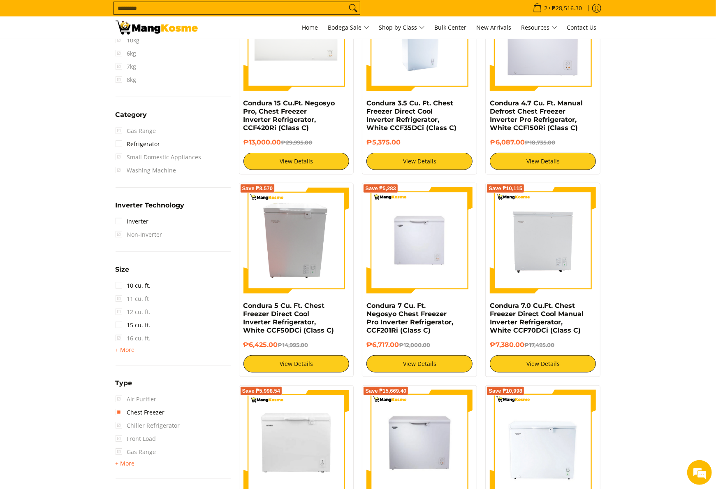
scroll to position [116, 0]
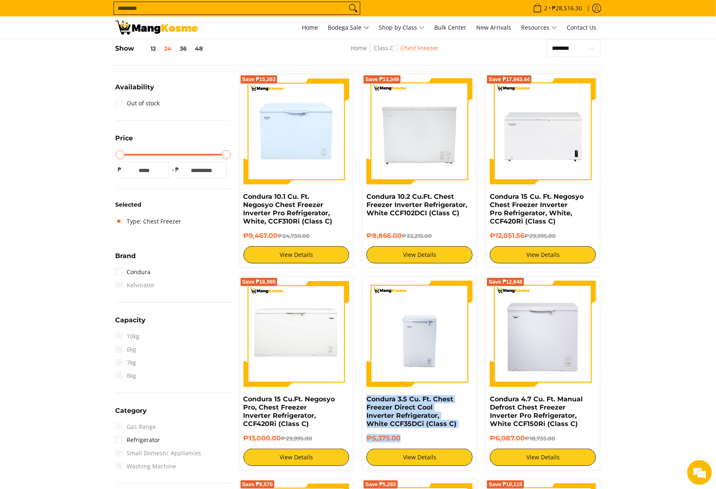
drag, startPoint x: 362, startPoint y: 400, endPoint x: 403, endPoint y: 441, distance: 57.6
click at [403, 441] on div "Condura 3.5 Cu. Ft. Chest Freezer Direct Cool Inverter Refrigerator, White CCF3…" at bounding box center [419, 373] width 115 height 194
copy div "Condura 3.5 Cu. Ft. Chest Freezer Direct Cool Inverter Refrigerator, White CCF3…"
click at [450, 317] on img at bounding box center [420, 334] width 106 height 106
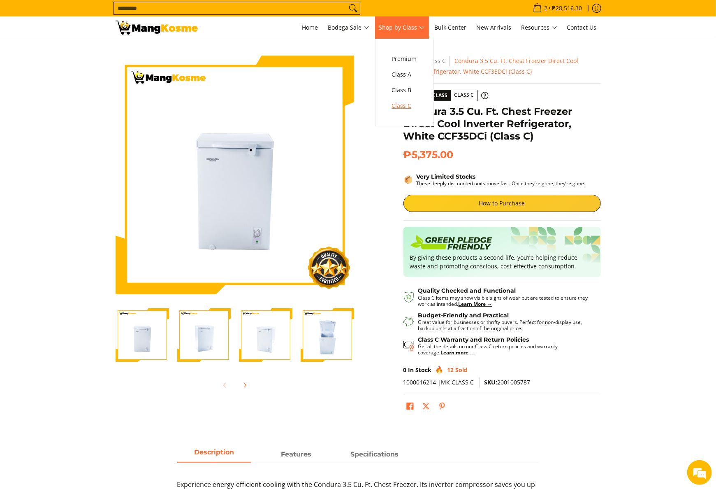
click at [413, 107] on span "Class C" at bounding box center [404, 106] width 25 height 10
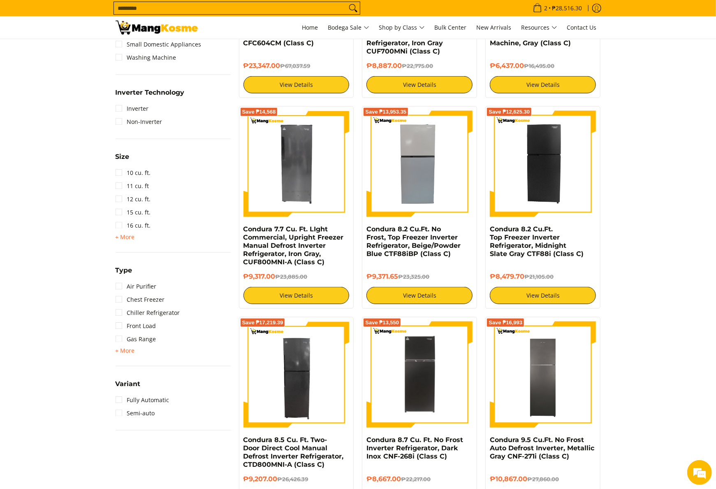
scroll to position [494, 0]
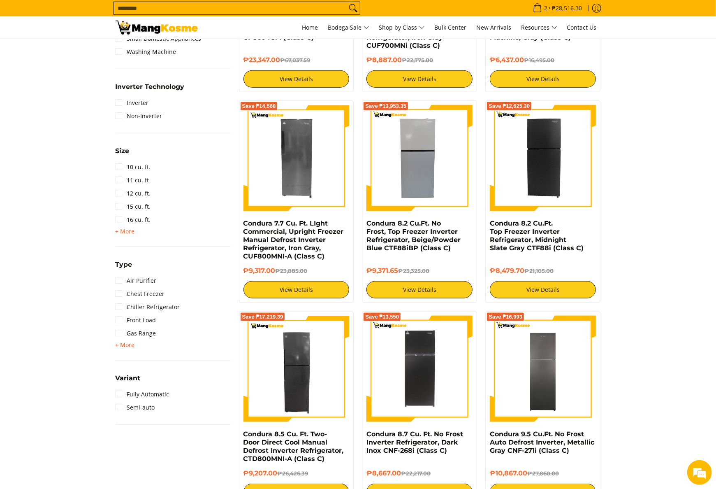
click at [127, 342] on span "+ More" at bounding box center [125, 344] width 19 height 7
click at [152, 437] on link "Upright Freezer" at bounding box center [143, 438] width 55 height 13
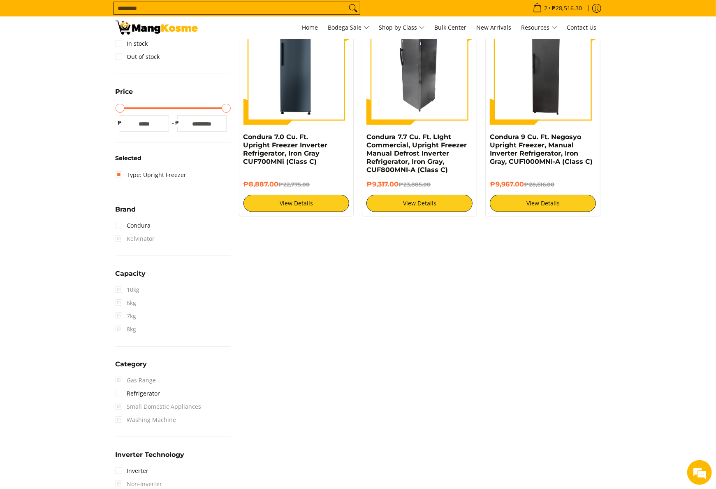
scroll to position [116, 0]
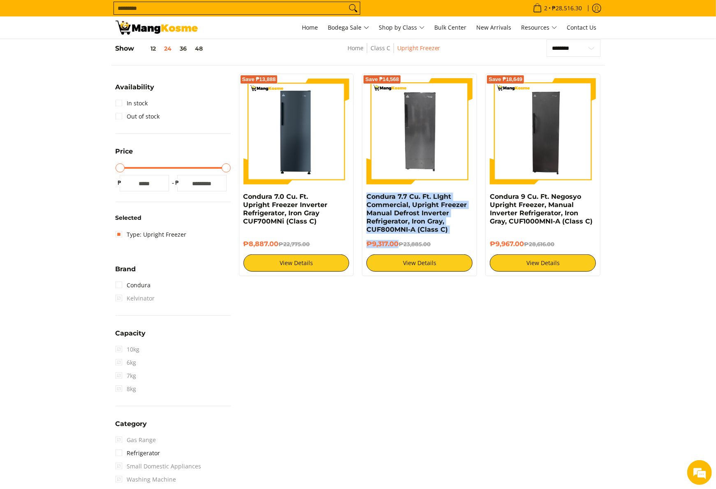
drag, startPoint x: 362, startPoint y: 195, endPoint x: 397, endPoint y: 243, distance: 59.5
click at [397, 243] on div "Save ₱14,568 Condura 7.7 Cu. Ft. LIght Commercial, Upright Freezer Manual Defro…" at bounding box center [419, 175] width 115 height 202
copy div "Condura 7.7 Cu. Ft. LIght Commercial, Upright Freezer Manual Defrost Inverter R…"
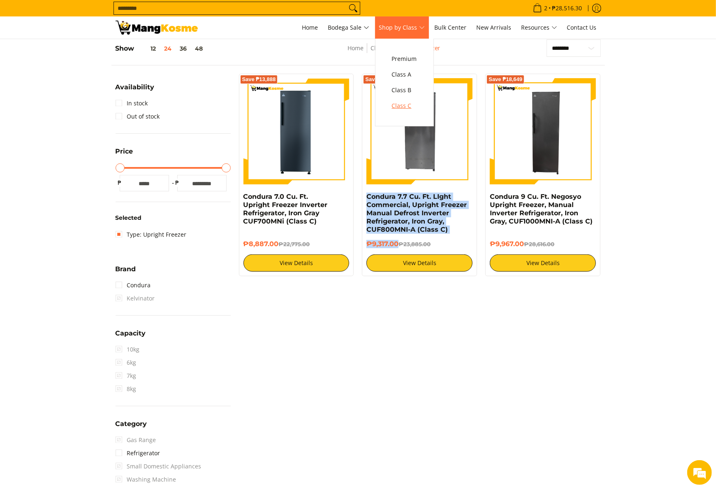
click at [410, 103] on span "Class C" at bounding box center [404, 106] width 25 height 10
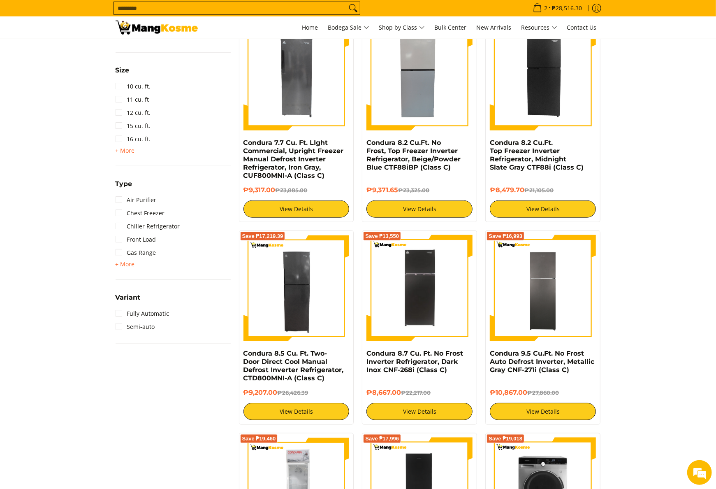
scroll to position [576, 0]
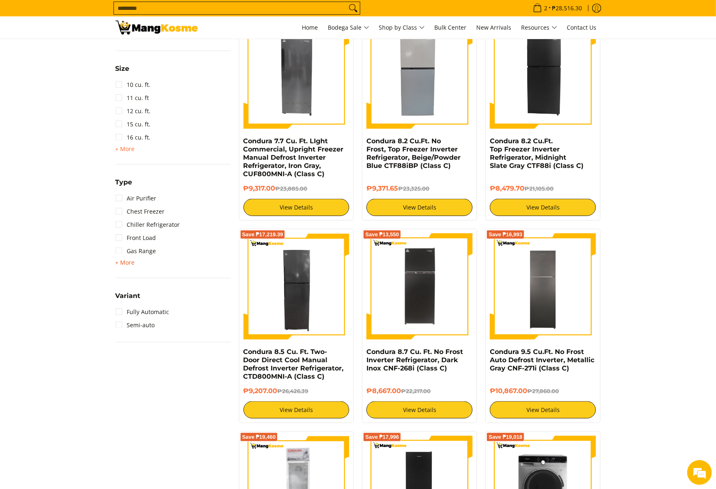
click at [131, 262] on span "+ More" at bounding box center [125, 262] width 19 height 7
click at [149, 211] on link "Chest Freezer" at bounding box center [140, 211] width 49 height 13
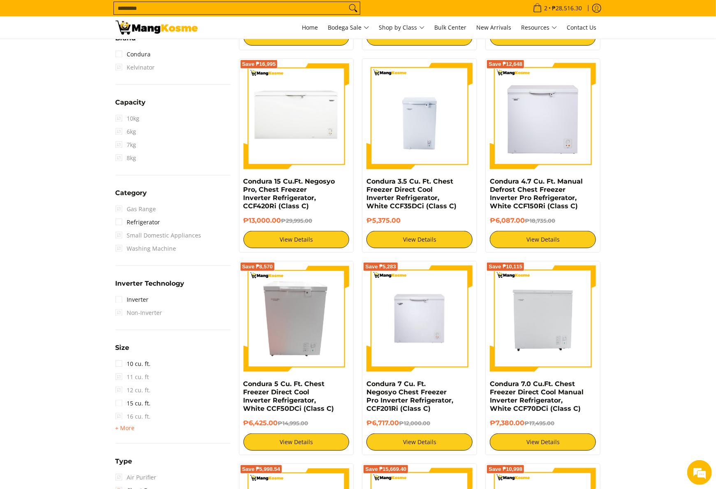
scroll to position [339, 0]
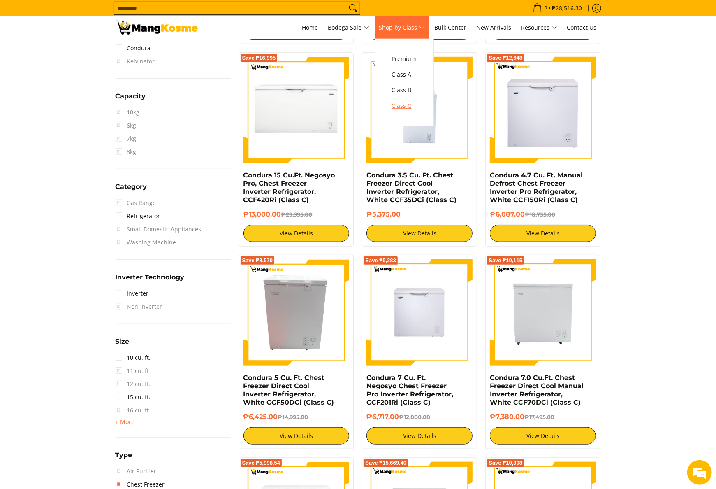
click at [403, 109] on span "Class C" at bounding box center [404, 106] width 25 height 10
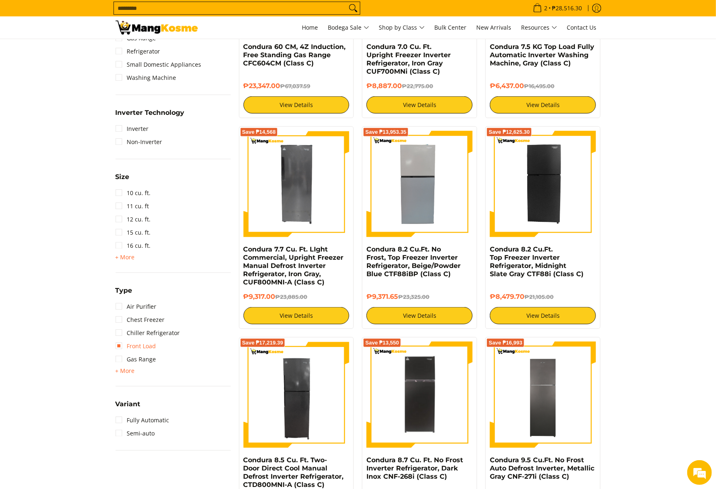
scroll to position [494, 0]
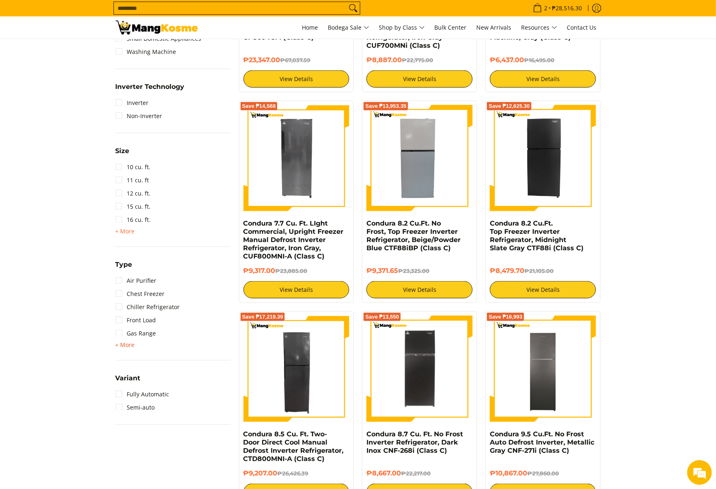
click at [130, 341] on span "+ More" at bounding box center [125, 344] width 19 height 7
click at [148, 436] on link "Upright Freezer" at bounding box center [143, 438] width 55 height 13
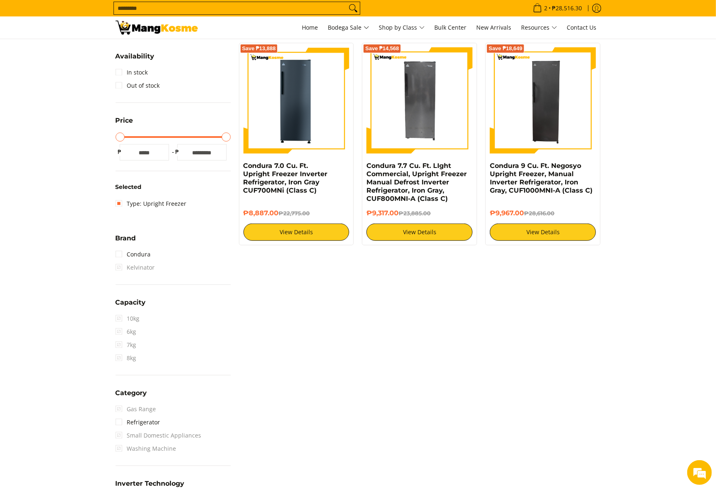
scroll to position [116, 0]
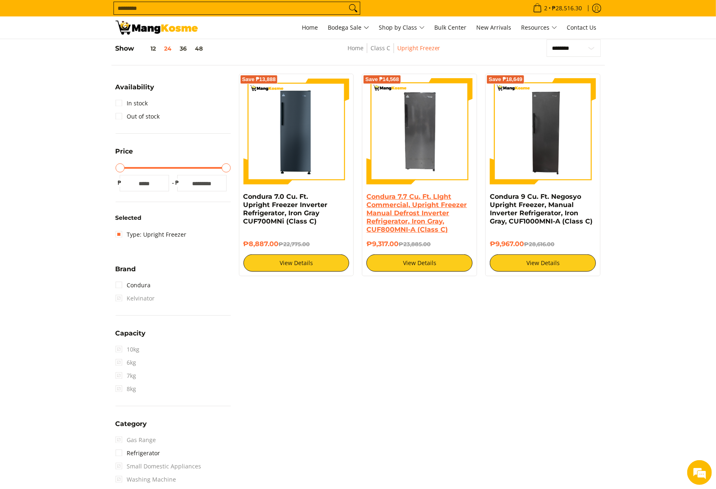
click at [392, 200] on link "Condura 7.7 Cu. Ft. LIght Commercial, Upright Freezer Manual Defrost Inverter R…" at bounding box center [417, 213] width 100 height 41
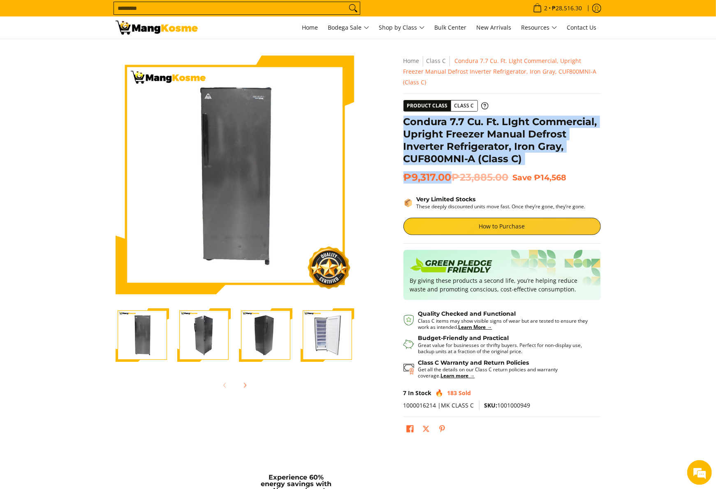
drag, startPoint x: 405, startPoint y: 110, endPoint x: 451, endPoint y: 165, distance: 71.9
click at [451, 165] on div "**********" at bounding box center [502, 250] width 197 height 389
copy div "Condura 7.7 Cu. Ft. LIght Commercial, Upright Freezer Manual Defrost Inverter R…"
